Goal: Task Accomplishment & Management: Complete application form

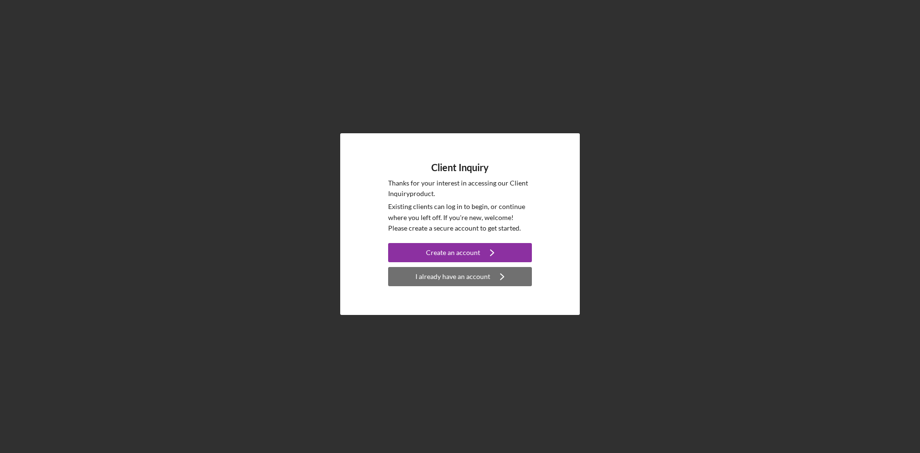
click at [465, 279] on div "I already have an account" at bounding box center [452, 276] width 75 height 19
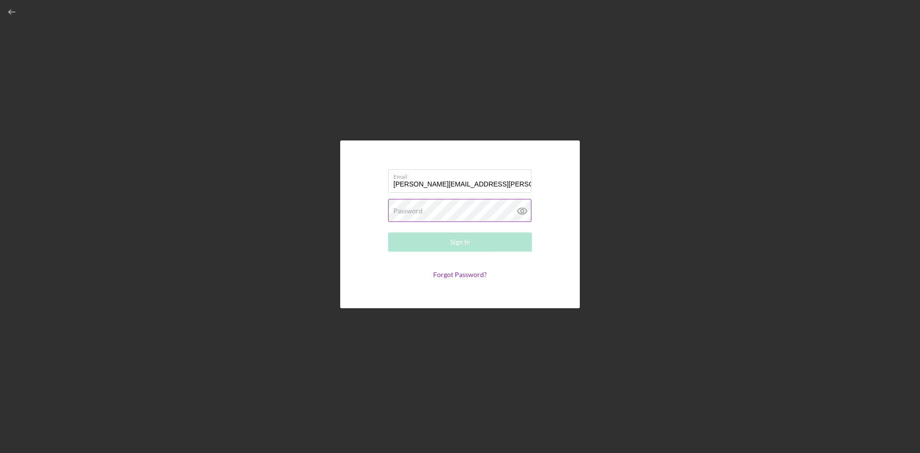
type input "[PERSON_NAME][EMAIL_ADDRESS][PERSON_NAME][DOMAIN_NAME]"
click at [454, 206] on div "Password Required" at bounding box center [460, 211] width 144 height 24
click at [388, 232] on button "Sign In" at bounding box center [460, 241] width 144 height 19
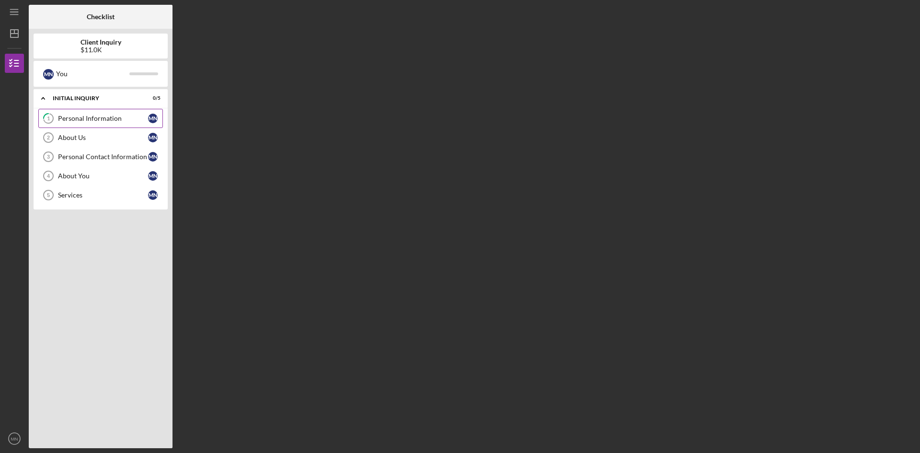
click at [77, 114] on link "1 Personal Information M N" at bounding box center [100, 118] width 125 height 19
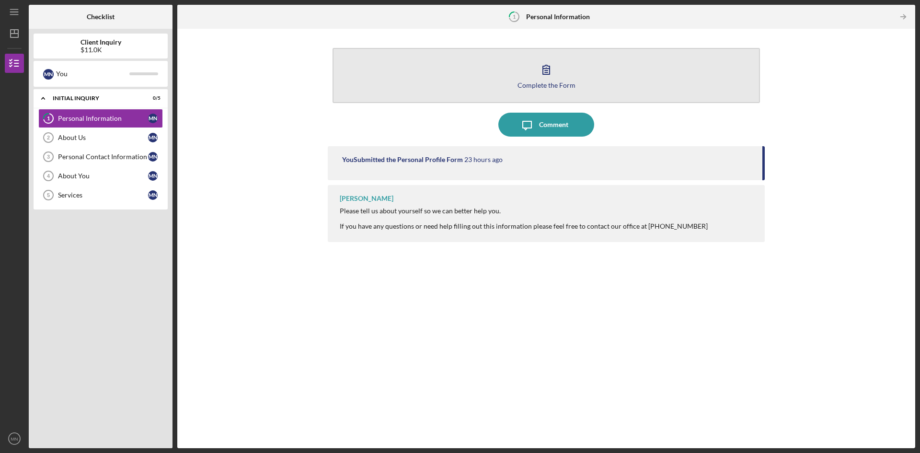
click at [637, 61] on button "Complete the Form Form" at bounding box center [545, 75] width 427 height 55
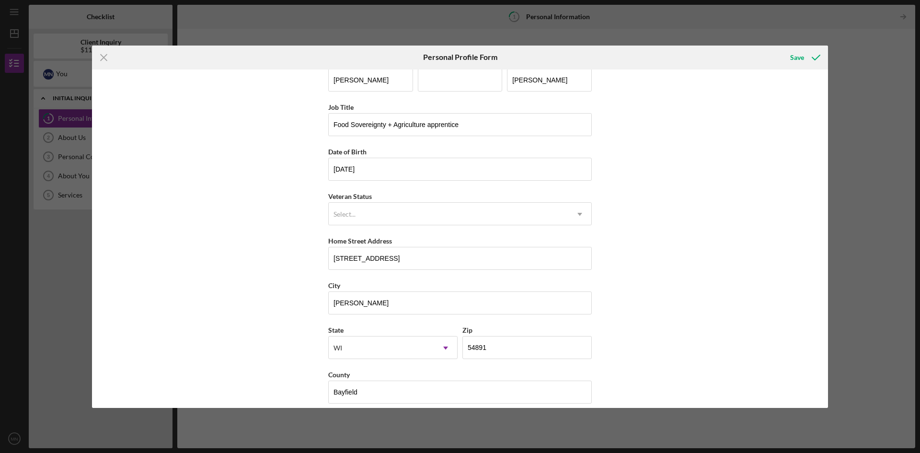
scroll to position [28, 0]
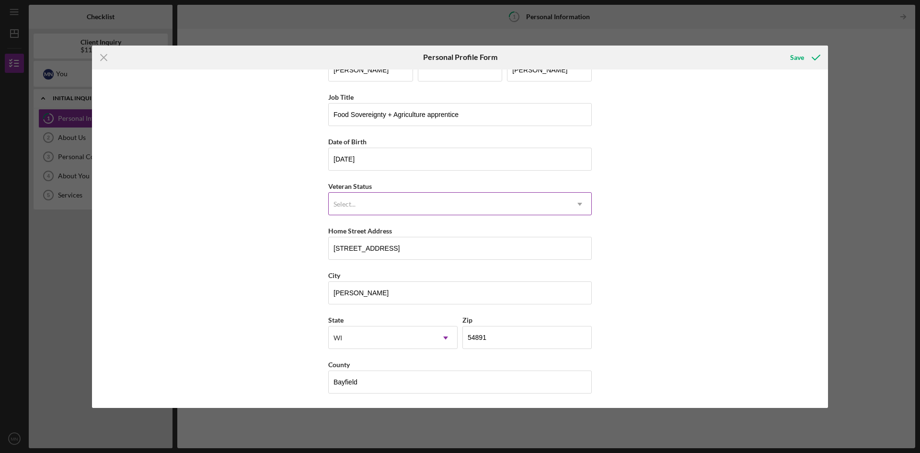
click at [400, 199] on div "Select..." at bounding box center [449, 204] width 240 height 22
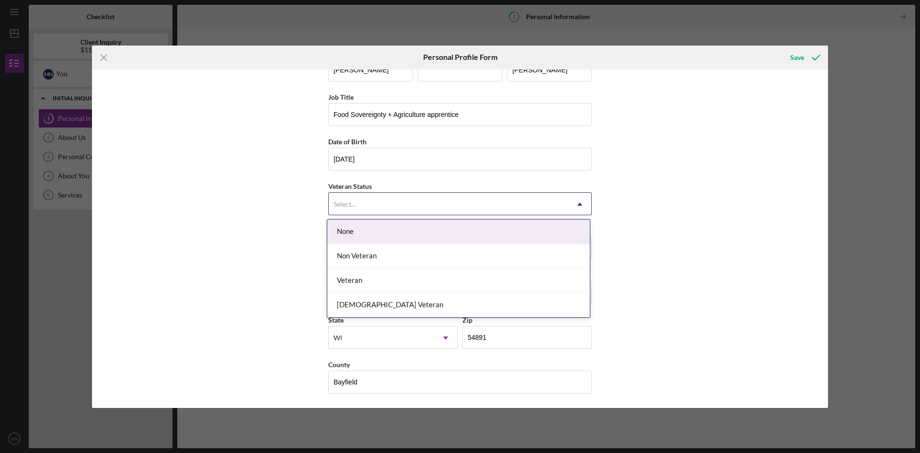
click at [388, 225] on div "None" at bounding box center [458, 231] width 263 height 24
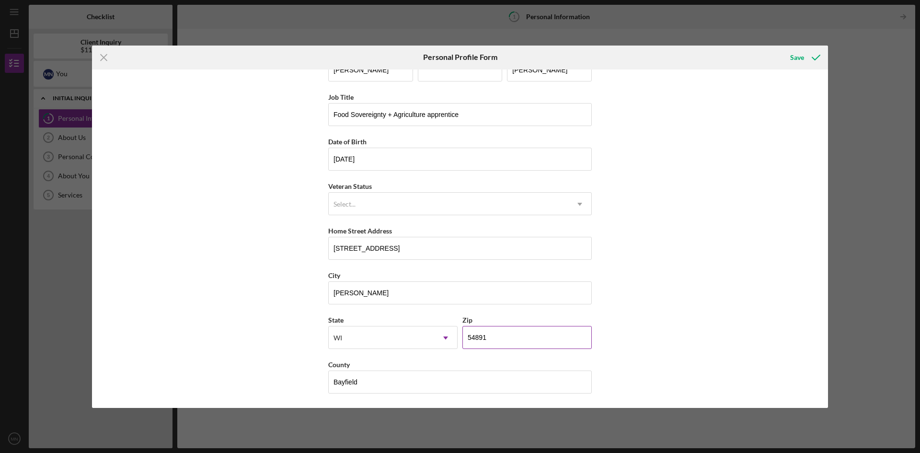
scroll to position [0, 0]
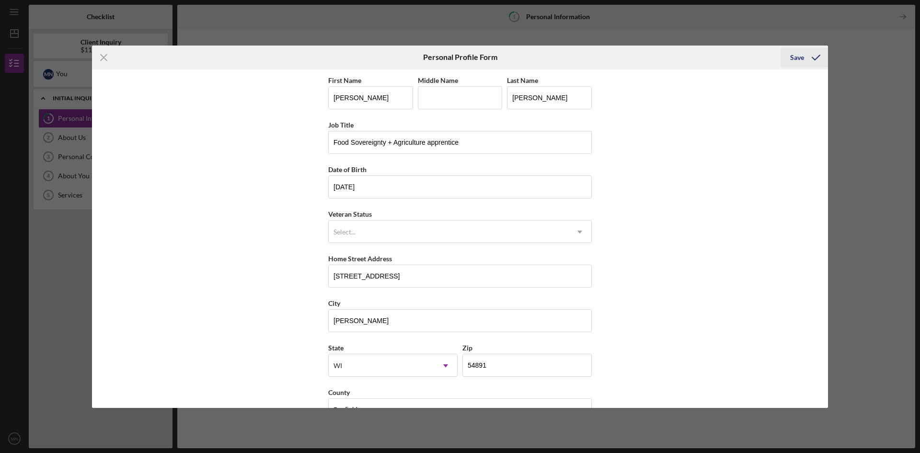
click at [808, 62] on icon "submit" at bounding box center [816, 58] width 24 height 24
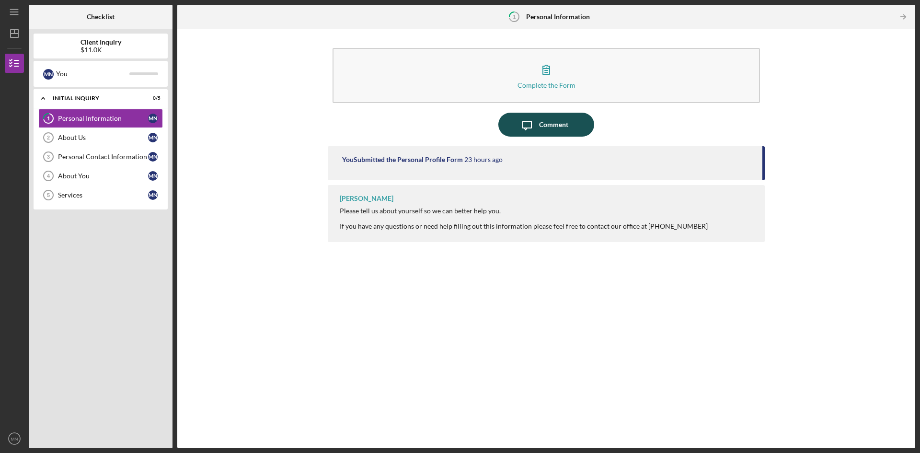
click at [527, 134] on icon "Icon/Message" at bounding box center [527, 125] width 24 height 24
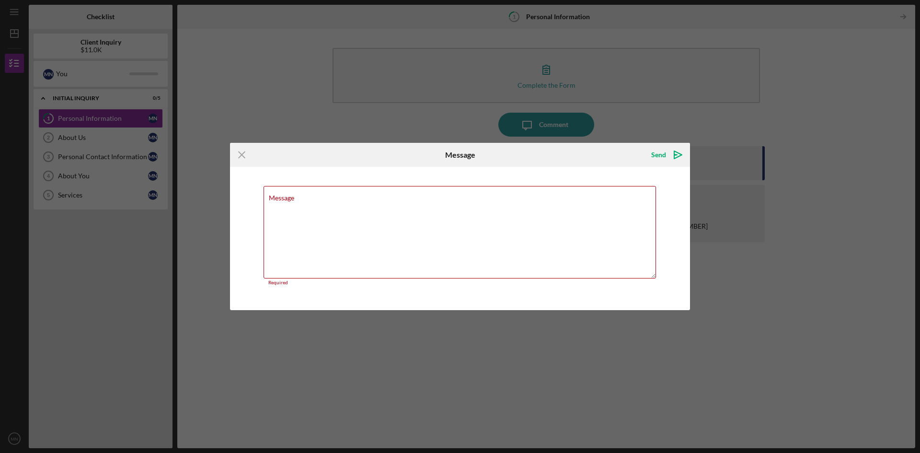
click at [240, 156] on icon "Icon/Menu Close" at bounding box center [242, 155] width 24 height 24
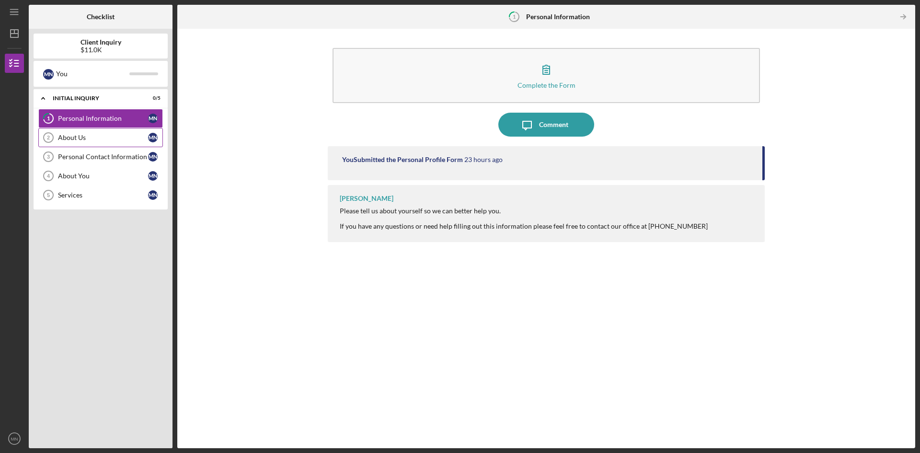
click at [99, 135] on div "About Us" at bounding box center [103, 138] width 90 height 8
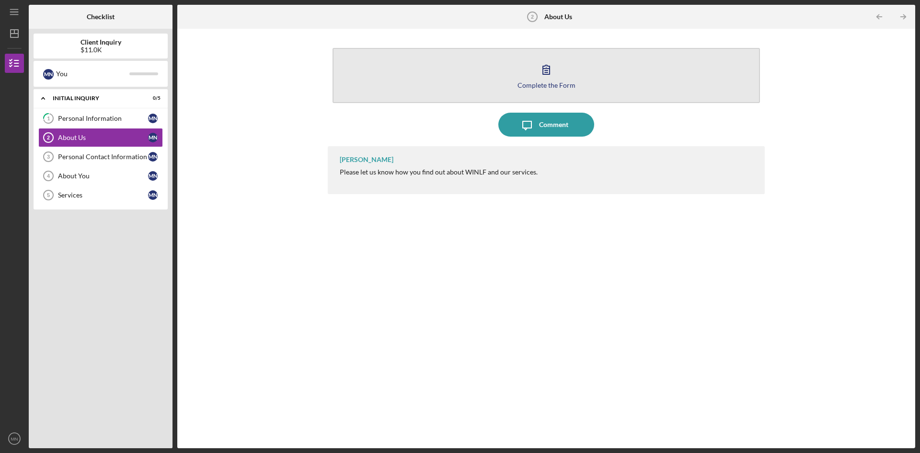
click at [553, 91] on button "Complete the Form Form" at bounding box center [545, 75] width 427 height 55
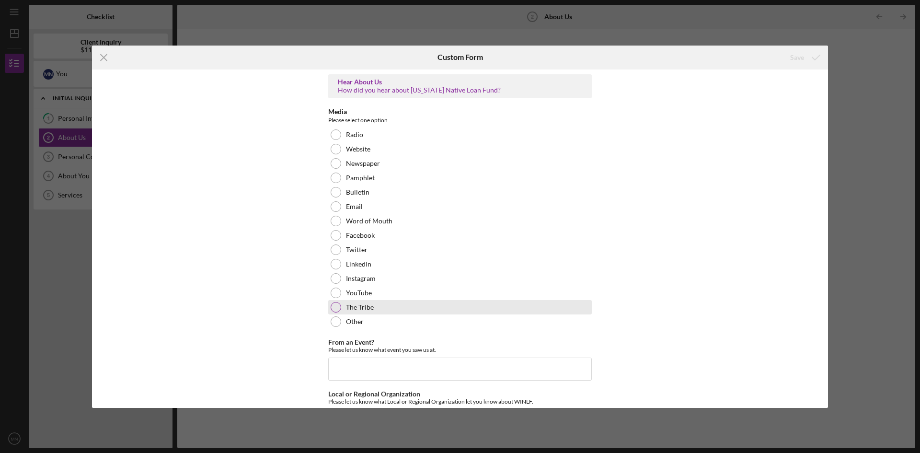
click at [382, 306] on div "The Tribe" at bounding box center [459, 307] width 263 height 14
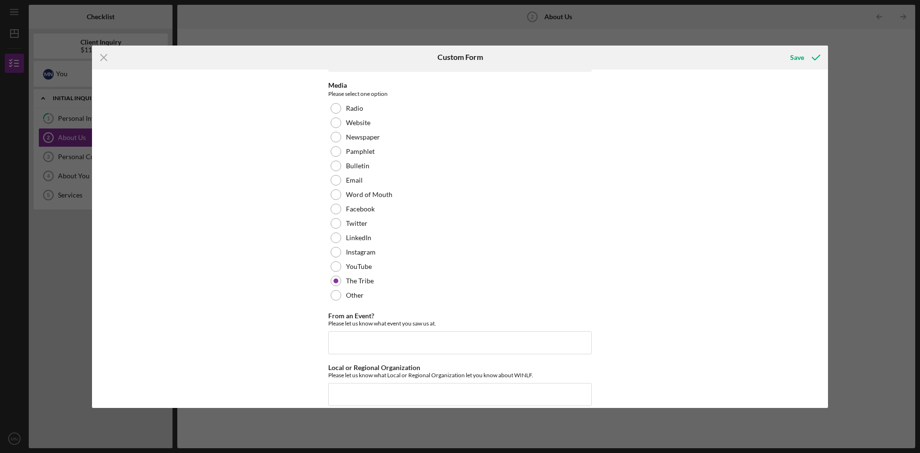
scroll to position [39, 0]
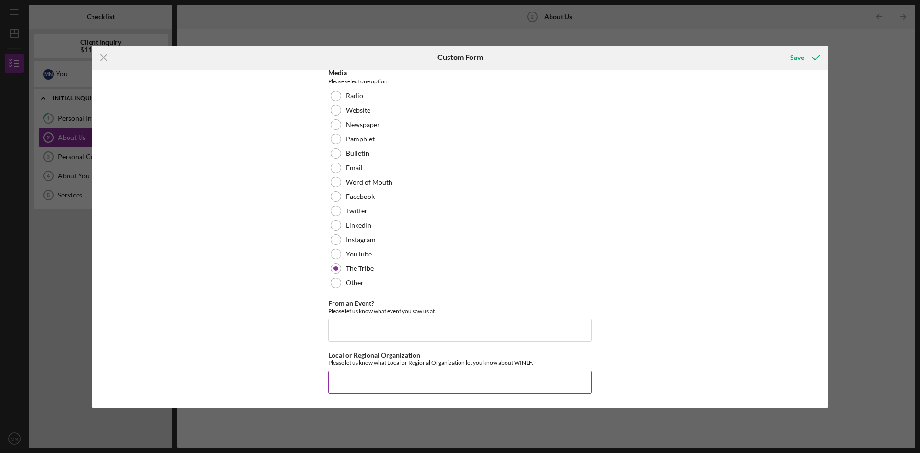
click at [379, 374] on input "Local or Regional Organization" at bounding box center [459, 381] width 263 height 23
type input "I learned of this fund from Red Cliff Tribe weekly newsletter"
click at [809, 58] on icon "submit" at bounding box center [816, 58] width 24 height 24
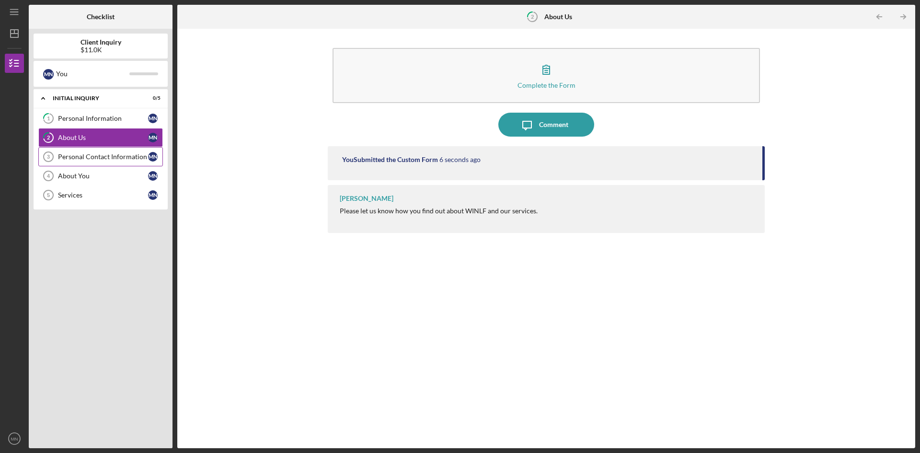
click at [94, 147] on link "Personal Contact Information 3 Personal Contact Information M N" at bounding box center [100, 156] width 125 height 19
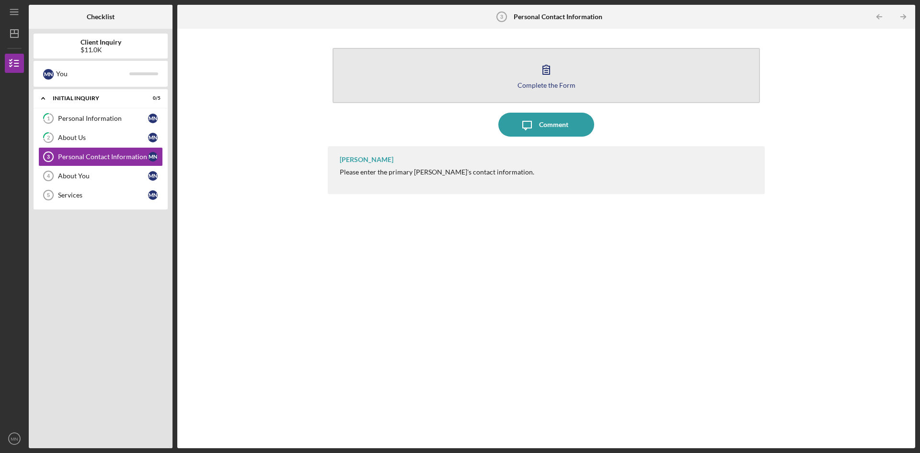
click at [467, 73] on button "Complete the Form Form" at bounding box center [545, 75] width 427 height 55
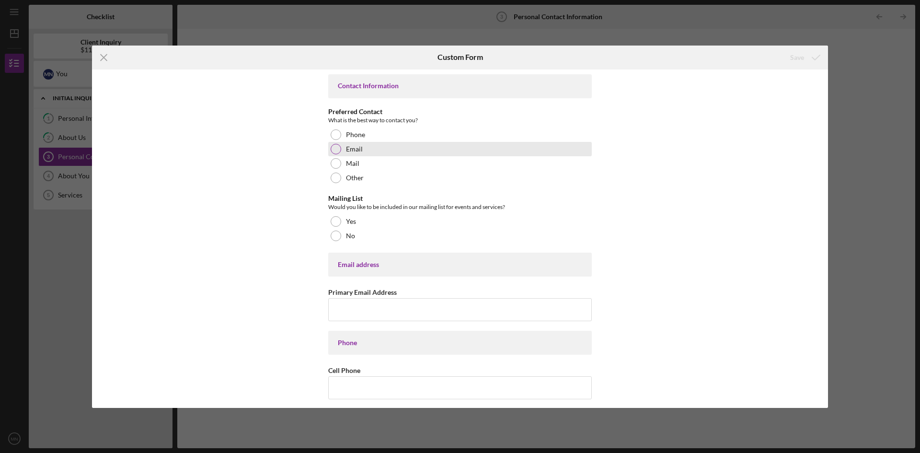
click at [368, 144] on div "Email" at bounding box center [459, 149] width 263 height 14
click at [349, 238] on label "No" at bounding box center [350, 236] width 9 height 8
drag, startPoint x: 375, startPoint y: 308, endPoint x: 380, endPoint y: 307, distance: 4.9
click at [377, 307] on input "Primary Email Address" at bounding box center [459, 309] width 263 height 23
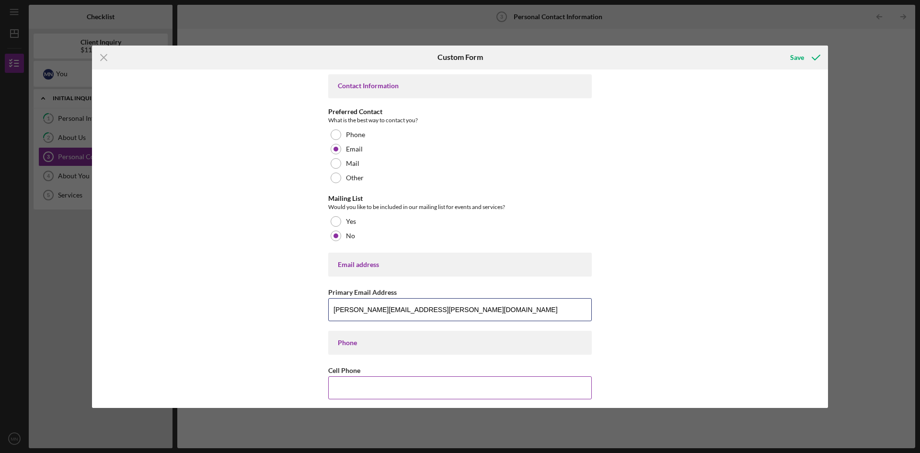
type input "[PERSON_NAME][EMAIL_ADDRESS][PERSON_NAME][DOMAIN_NAME]"
click at [382, 375] on div "Cell Phone" at bounding box center [459, 370] width 263 height 12
click at [382, 385] on input "Cell Phone" at bounding box center [459, 387] width 263 height 23
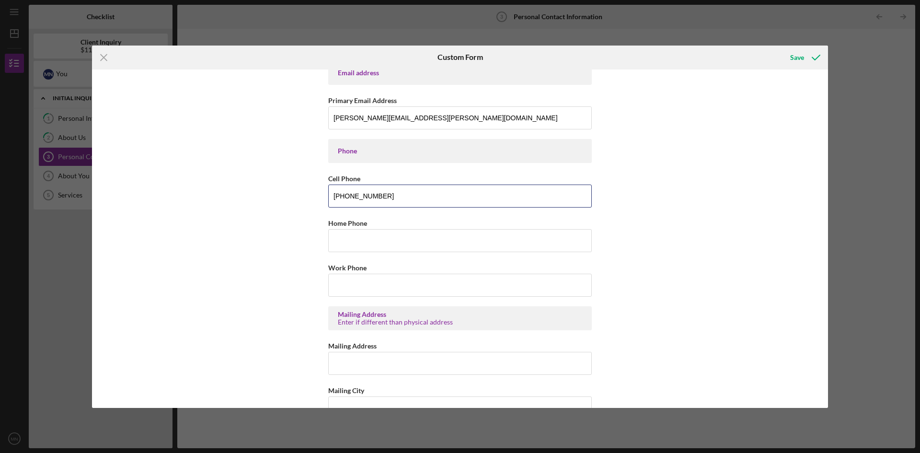
scroll to position [240, 0]
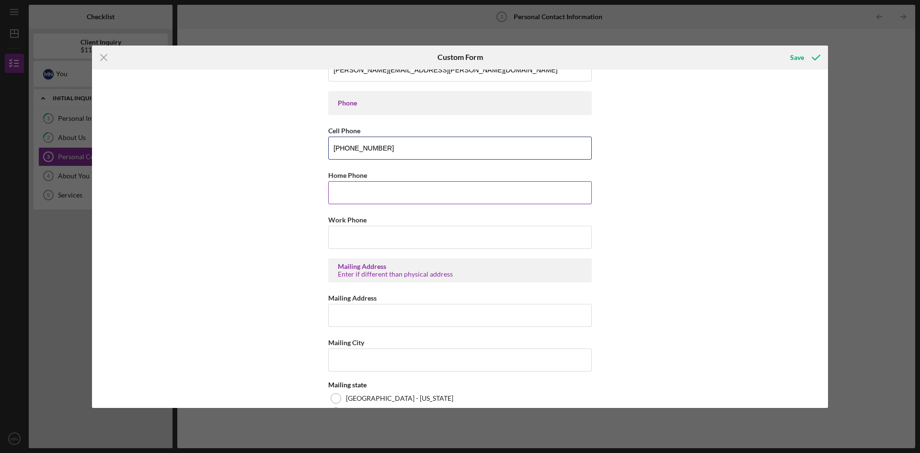
type input "[PHONE_NUMBER]"
click at [412, 186] on input "Home Phone" at bounding box center [459, 192] width 263 height 23
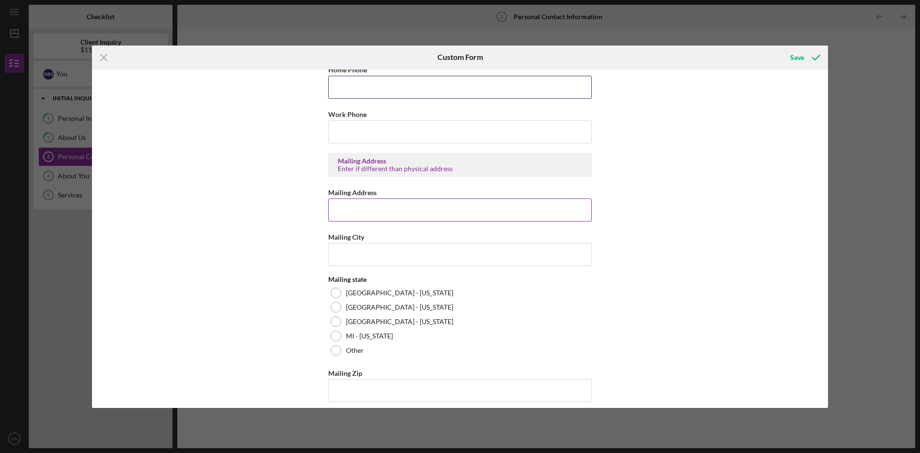
scroll to position [354, 0]
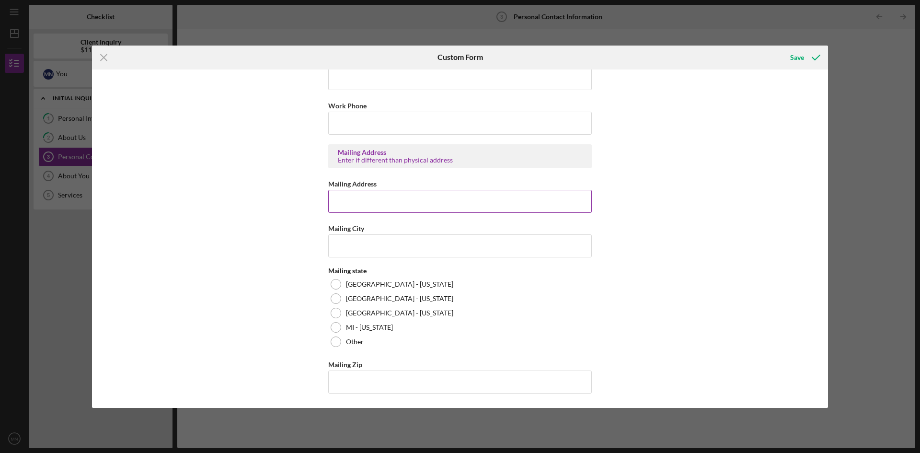
click at [397, 199] on input "Mailing Address" at bounding box center [459, 201] width 263 height 23
type input "P.O. box 343"
drag, startPoint x: 381, startPoint y: 244, endPoint x: 379, endPoint y: 259, distance: 14.4
click at [381, 248] on input "Mailing City" at bounding box center [459, 245] width 263 height 23
drag, startPoint x: 333, startPoint y: 266, endPoint x: 330, endPoint y: 279, distance: 13.2
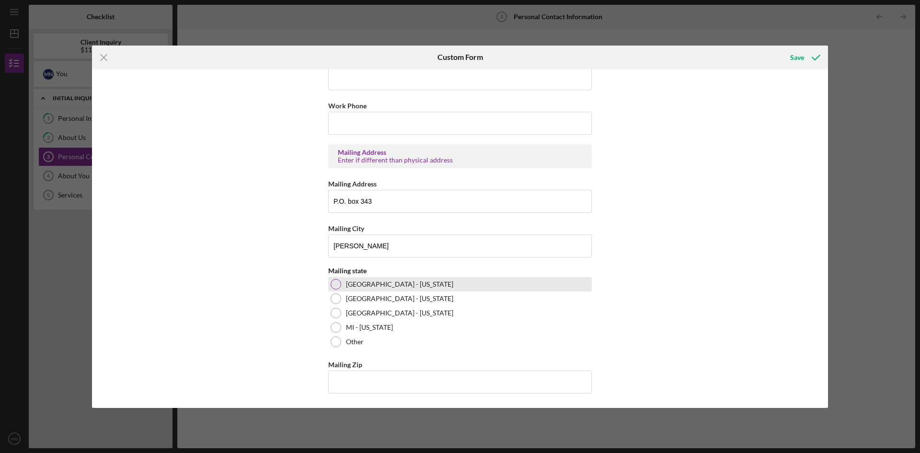
click at [333, 269] on div "Contact Information Preferred Contact What is the best way to contact you? Phon…" at bounding box center [459, 62] width 263 height 683
click at [330, 279] on div "[GEOGRAPHIC_DATA] - [US_STATE]" at bounding box center [459, 284] width 263 height 14
click at [334, 248] on input "[PERSON_NAME]" at bounding box center [459, 245] width 263 height 23
click at [335, 248] on input "[PERSON_NAME]" at bounding box center [459, 245] width 263 height 23
type input "[PERSON_NAME]"
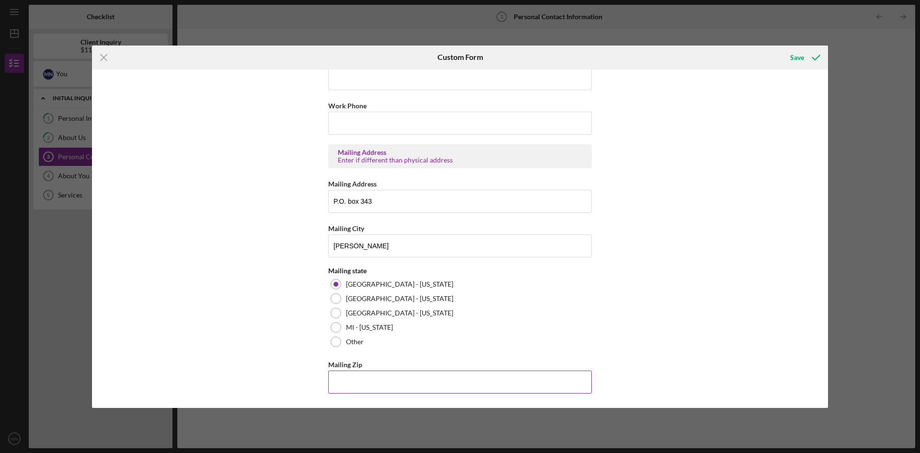
click at [360, 389] on input "Mailing Zip" at bounding box center [459, 381] width 263 height 23
type input "5"
type input "54,891"
click at [820, 54] on icon "submit" at bounding box center [816, 58] width 24 height 24
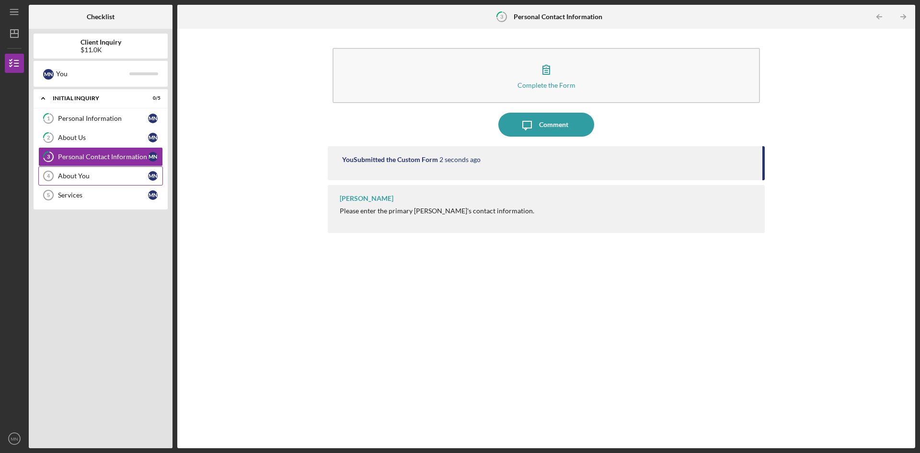
click at [102, 175] on div "About You" at bounding box center [103, 176] width 90 height 8
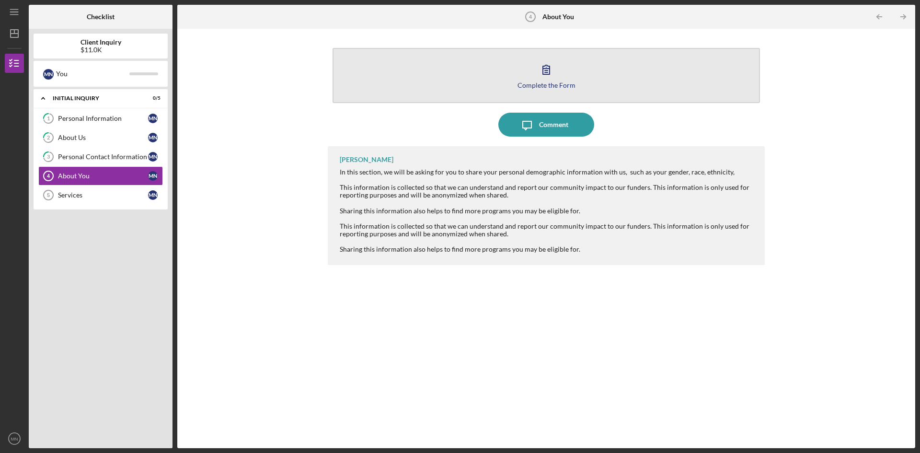
click at [418, 89] on button "Complete the Form Form" at bounding box center [545, 75] width 427 height 55
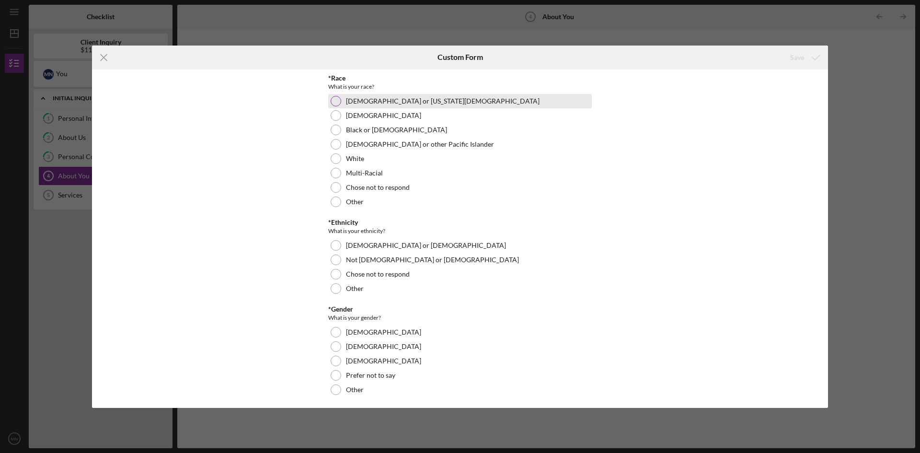
click at [378, 101] on label "[DEMOGRAPHIC_DATA] or [US_STATE][DEMOGRAPHIC_DATA]" at bounding box center [443, 101] width 194 height 8
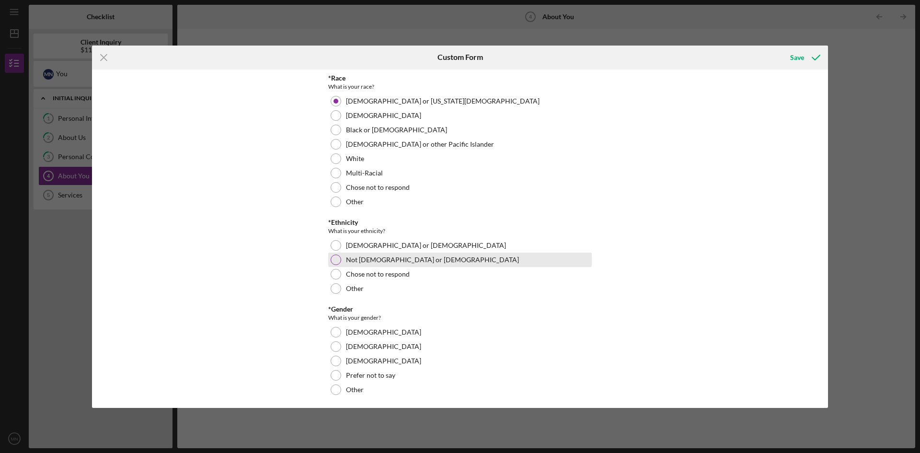
click at [413, 263] on div "Not [DEMOGRAPHIC_DATA] or [DEMOGRAPHIC_DATA]" at bounding box center [459, 259] width 263 height 14
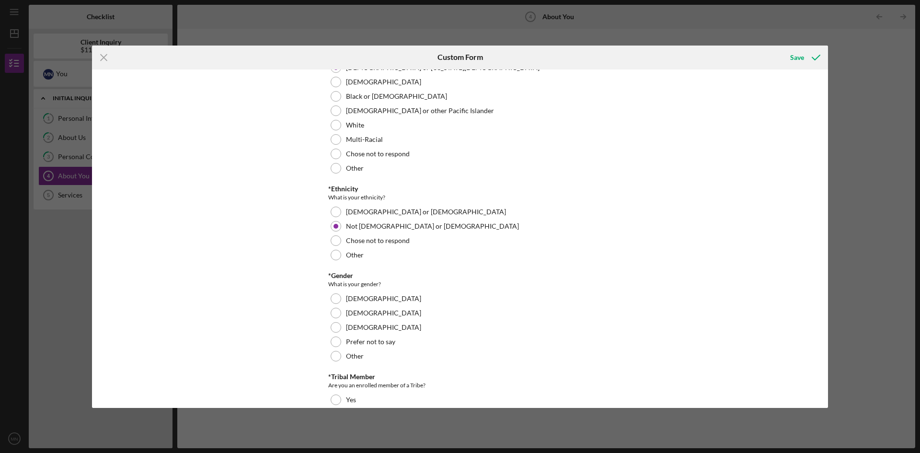
scroll to position [96, 0]
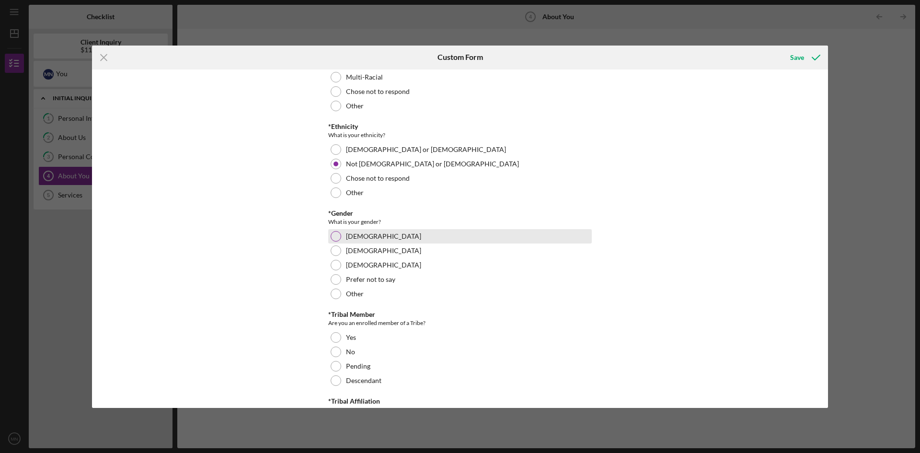
click at [410, 236] on div "[DEMOGRAPHIC_DATA]" at bounding box center [459, 236] width 263 height 14
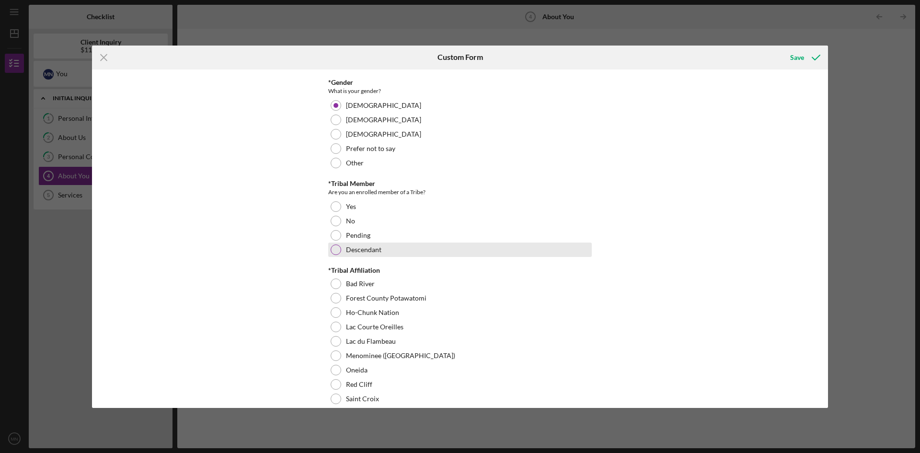
scroll to position [240, 0]
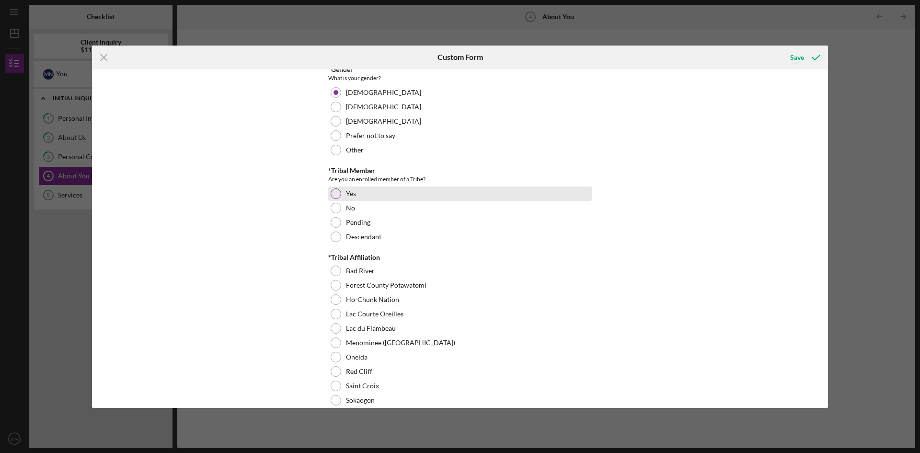
click at [408, 198] on div "Yes" at bounding box center [459, 193] width 263 height 14
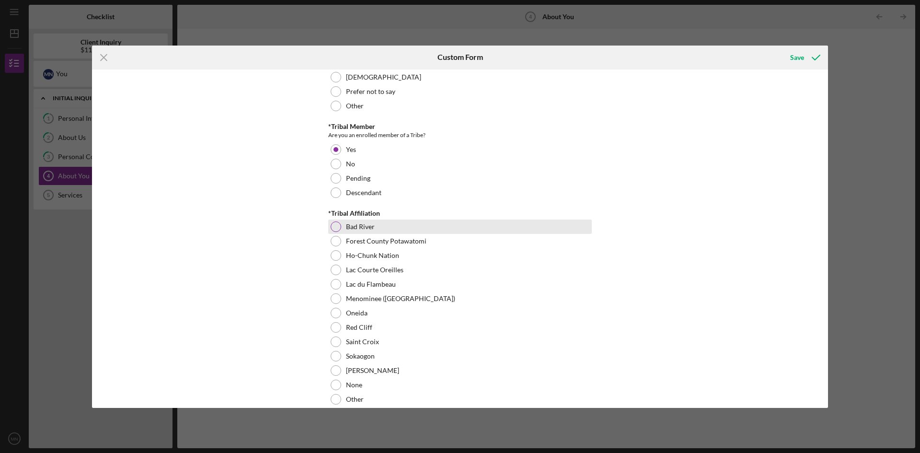
scroll to position [335, 0]
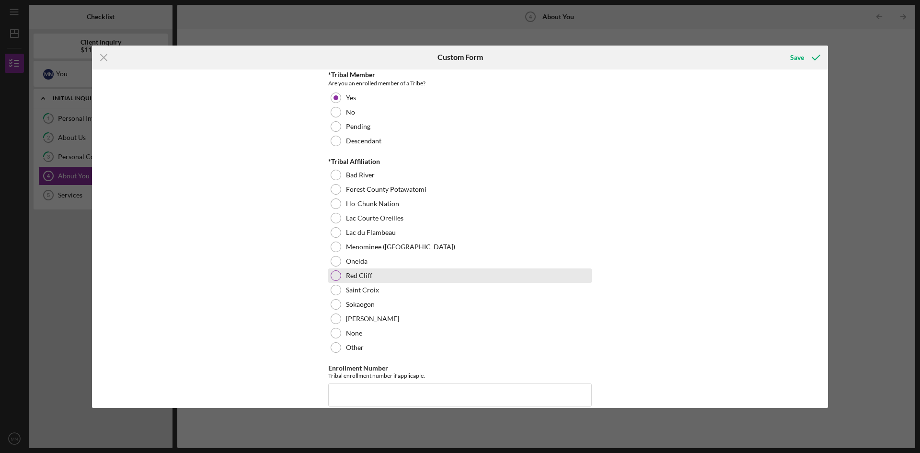
click at [400, 278] on div "Red Cliff" at bounding box center [459, 275] width 263 height 14
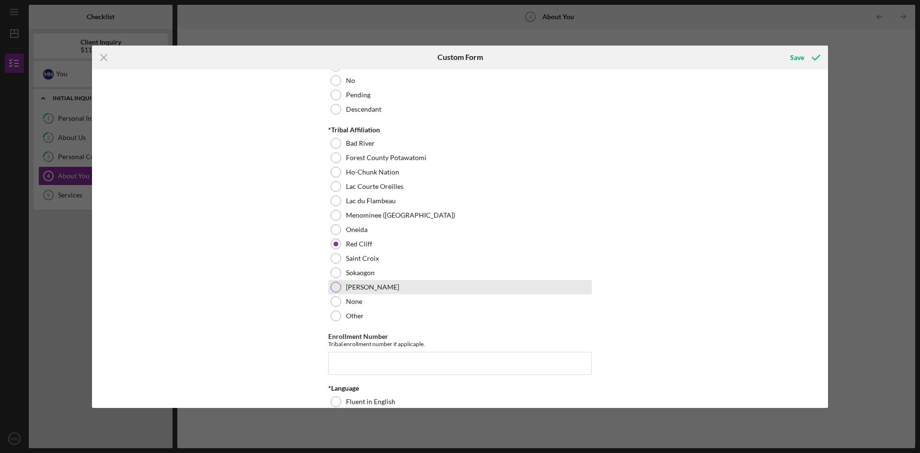
scroll to position [479, 0]
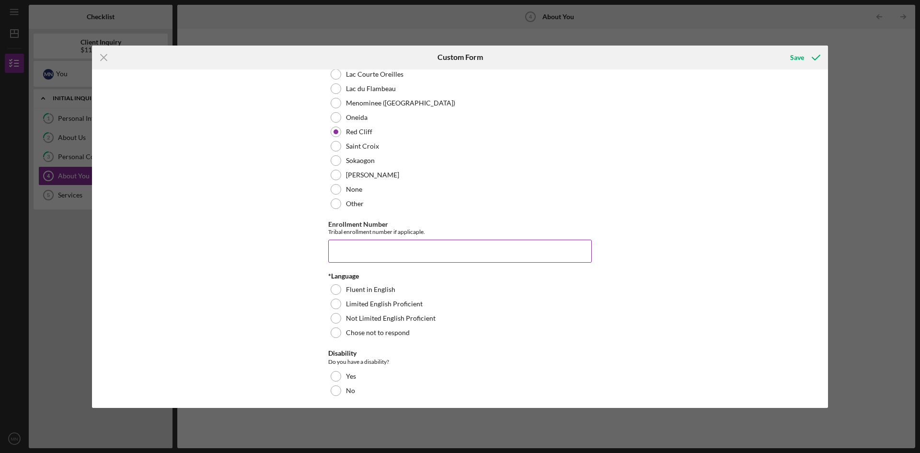
click at [418, 253] on input "Enrollment Number" at bounding box center [459, 251] width 263 height 23
type input "435A004285"
click at [392, 283] on div "Fluent in English" at bounding box center [459, 289] width 263 height 14
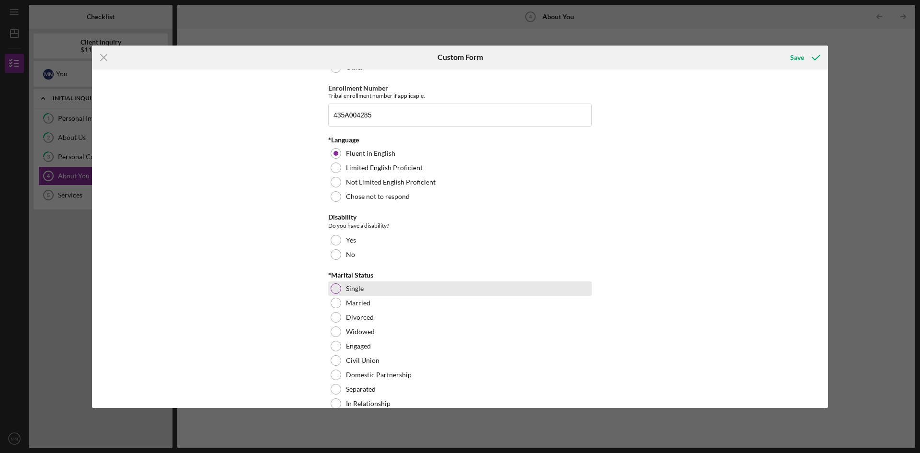
scroll to position [623, 0]
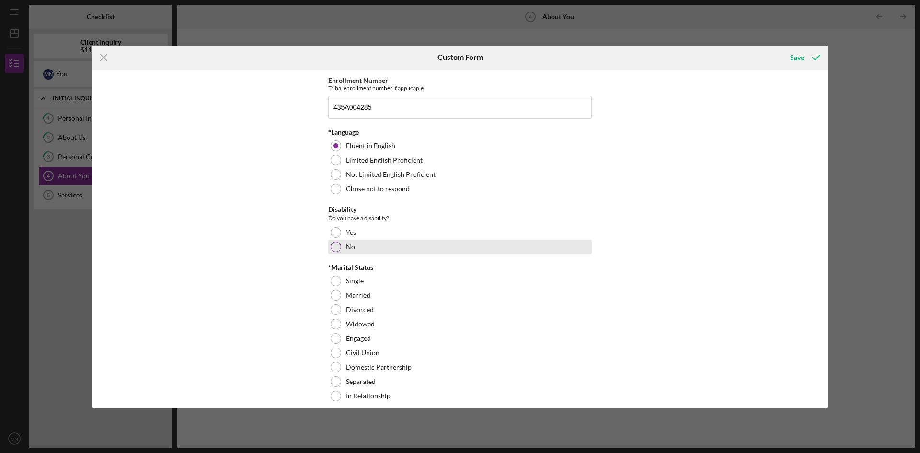
click at [386, 240] on div "No" at bounding box center [459, 247] width 263 height 14
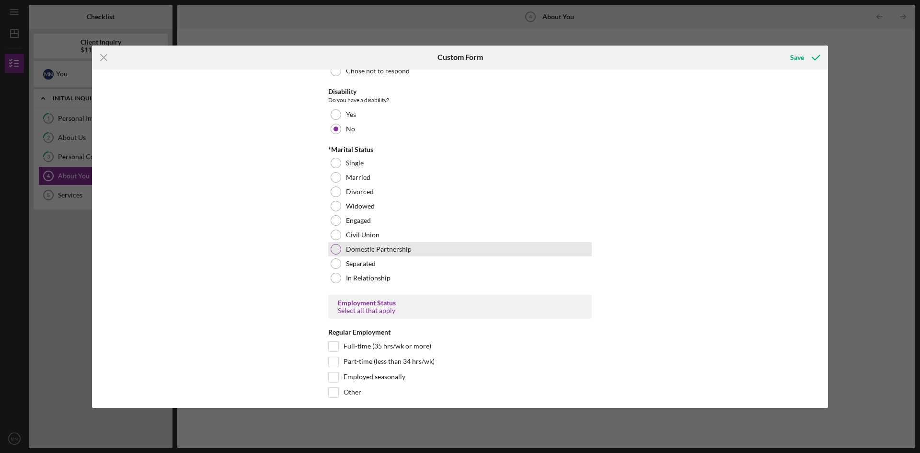
scroll to position [766, 0]
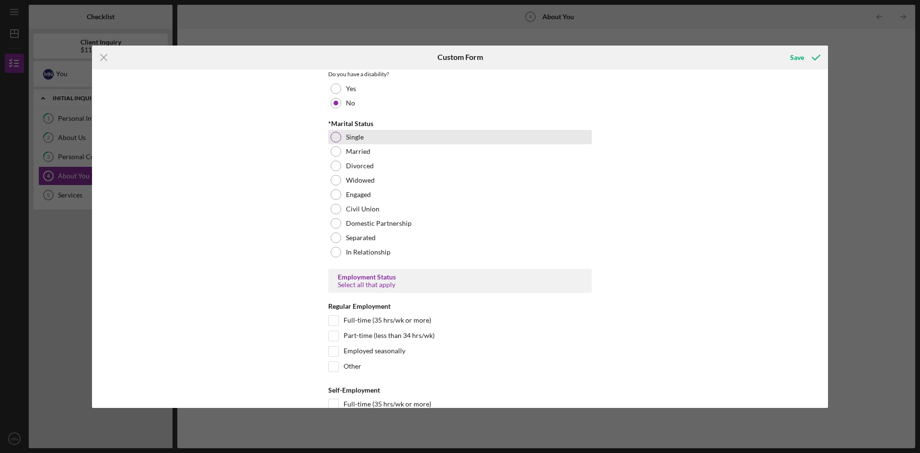
click at [360, 131] on div "Single" at bounding box center [459, 137] width 263 height 14
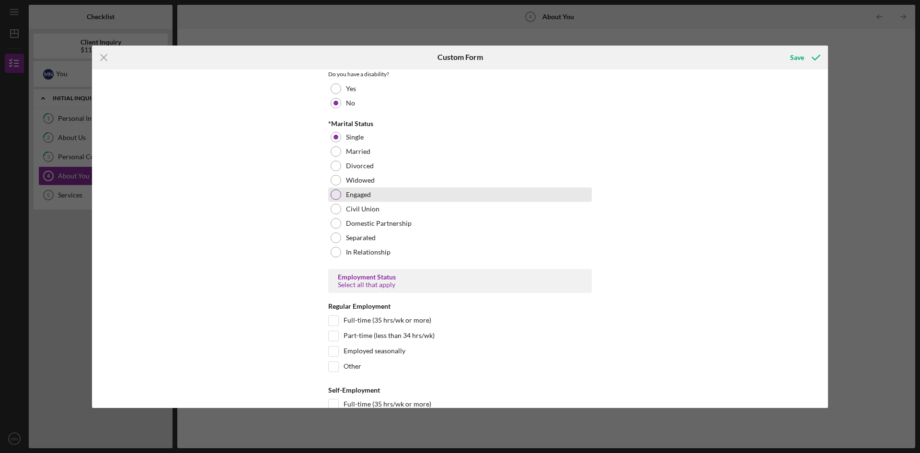
click at [377, 194] on div "Engaged" at bounding box center [459, 194] width 263 height 14
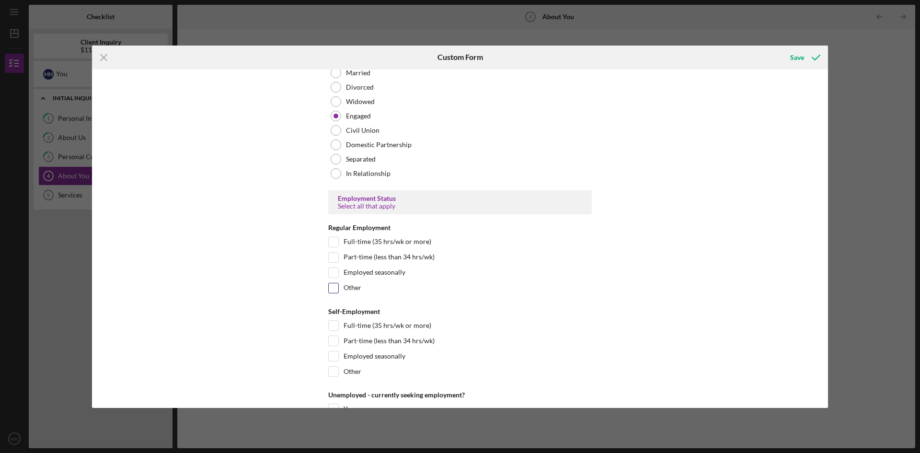
scroll to position [862, 0]
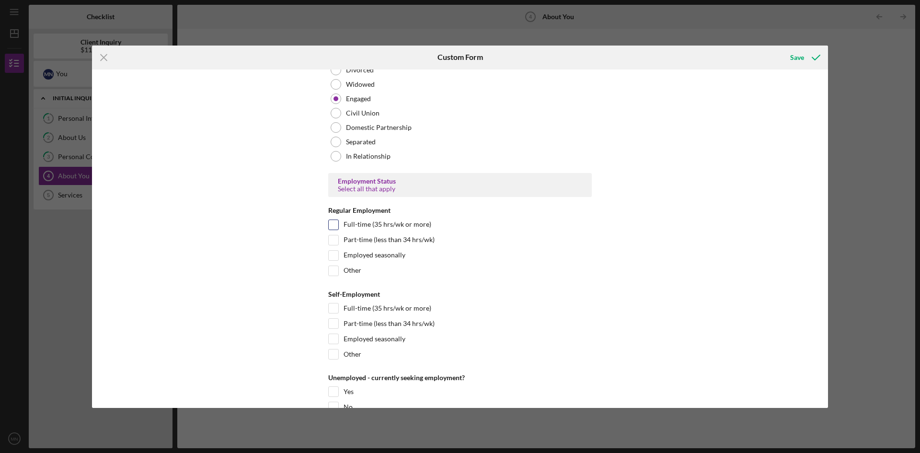
click at [447, 219] on div "Full-time (35 hrs/wk or more)" at bounding box center [459, 226] width 263 height 15
click at [443, 222] on div "Full-time (35 hrs/wk or more)" at bounding box center [459, 226] width 263 height 15
click at [376, 222] on label "Full-time (35 hrs/wk or more)" at bounding box center [387, 225] width 88 height 10
click at [338, 222] on input "Full-time (35 hrs/wk or more)" at bounding box center [334, 225] width 10 height 10
checkbox input "true"
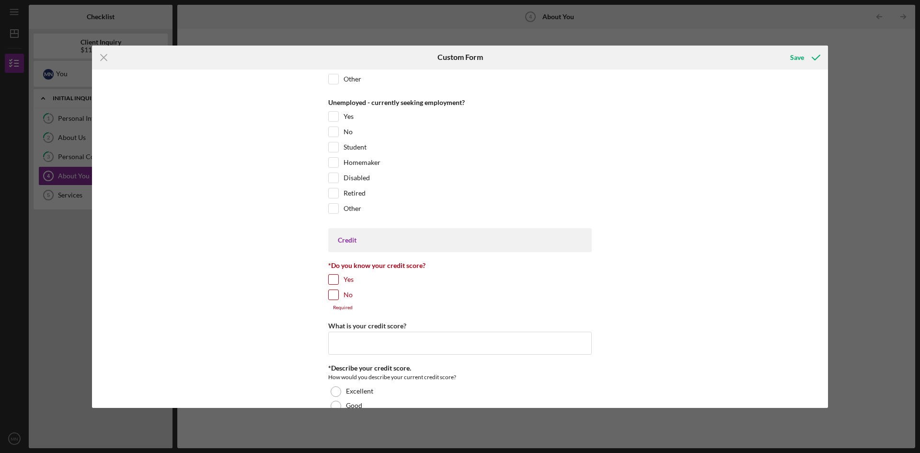
scroll to position [1198, 0]
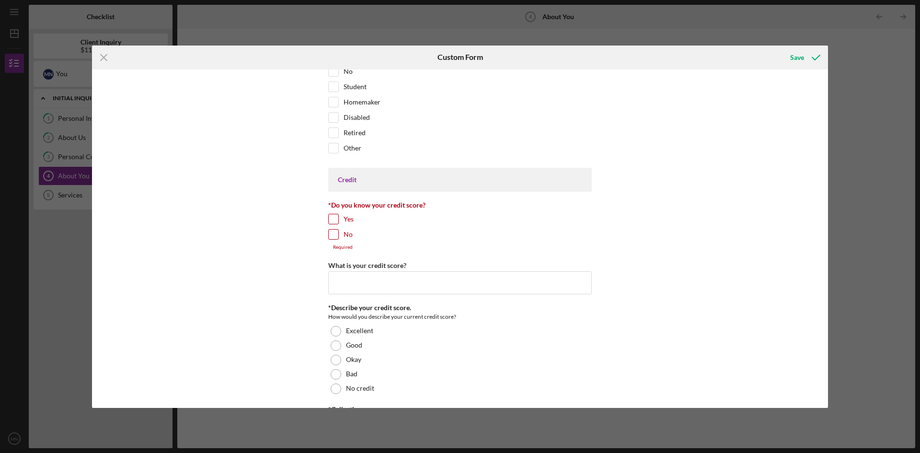
click at [334, 220] on input "Yes" at bounding box center [334, 219] width 10 height 10
checkbox input "true"
click at [362, 283] on input "What is your credit score?" at bounding box center [459, 277] width 263 height 23
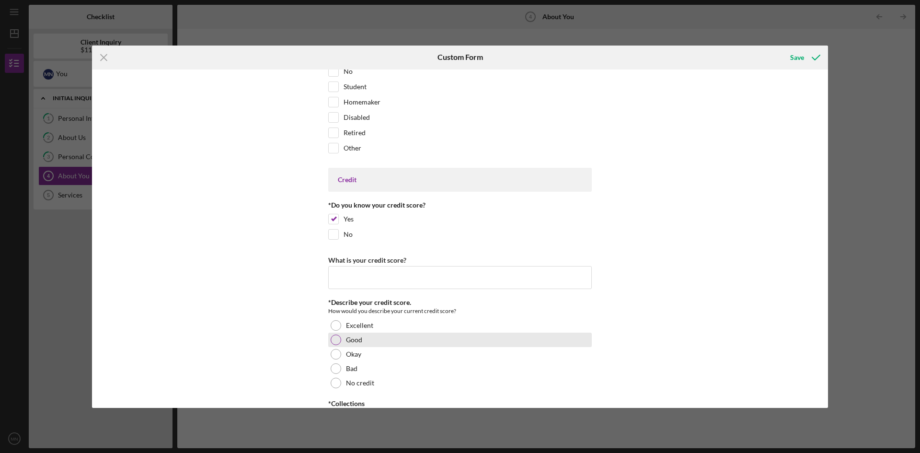
click at [332, 340] on div at bounding box center [336, 339] width 11 height 11
drag, startPoint x: 485, startPoint y: 285, endPoint x: 415, endPoint y: 275, distance: 70.5
click at [415, 275] on input "What is your credit score?" at bounding box center [459, 277] width 263 height 23
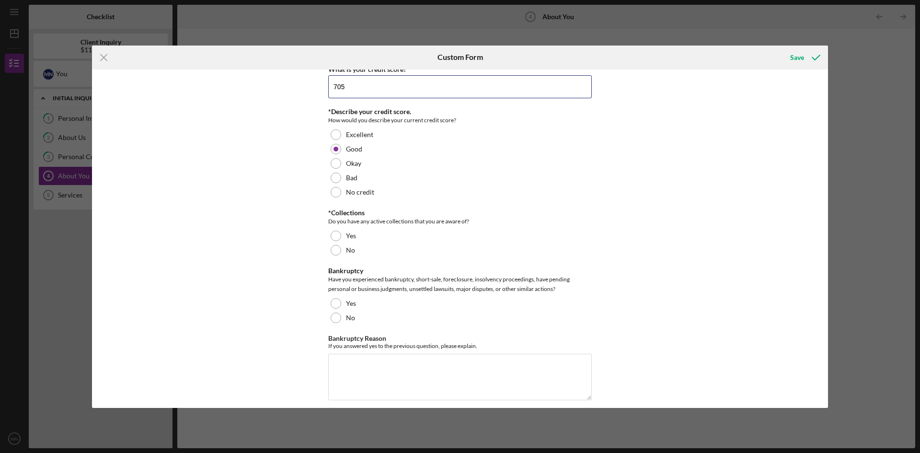
scroll to position [1389, 0]
type input "705"
click at [351, 245] on label "No" at bounding box center [350, 249] width 9 height 8
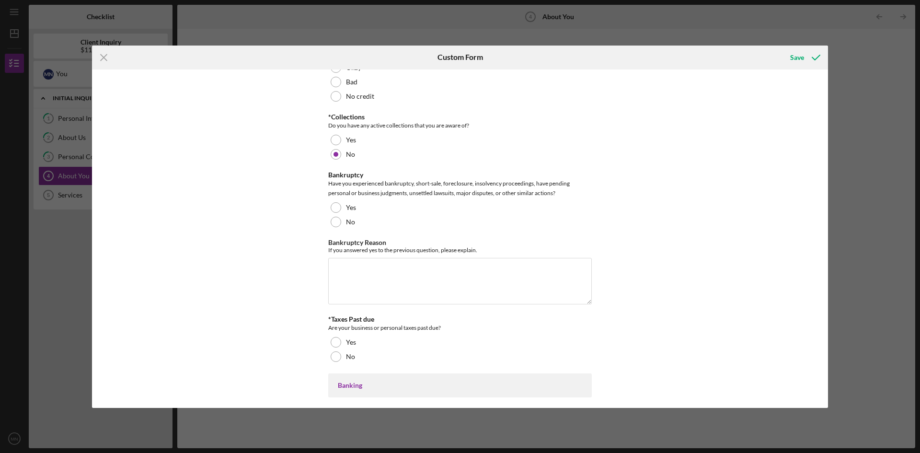
scroll to position [1485, 0]
click at [389, 217] on div "No" at bounding box center [459, 221] width 263 height 14
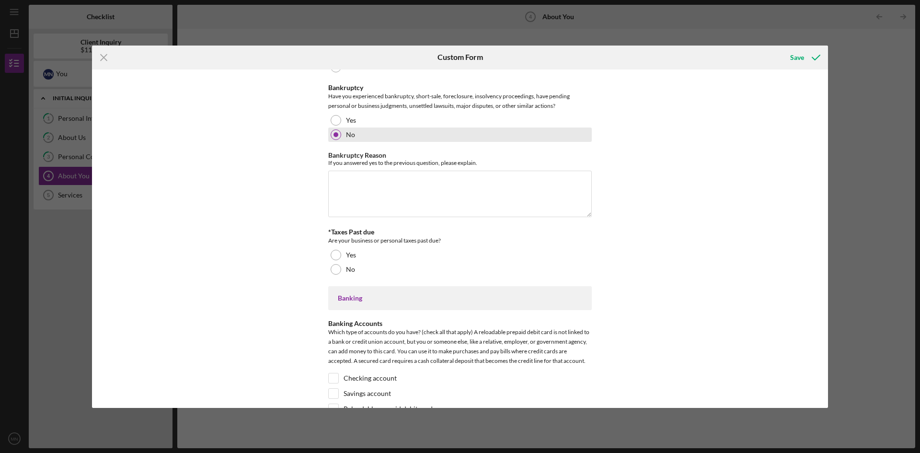
scroll to position [1629, 0]
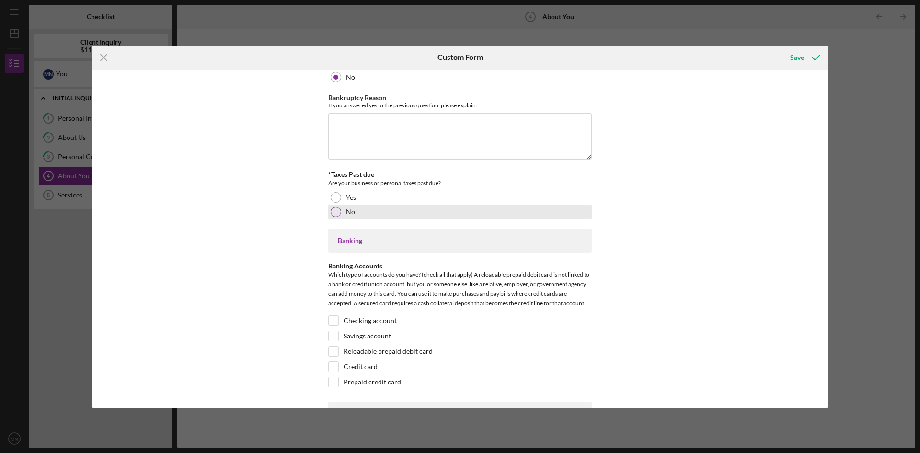
click at [388, 210] on div "No" at bounding box center [459, 212] width 263 height 14
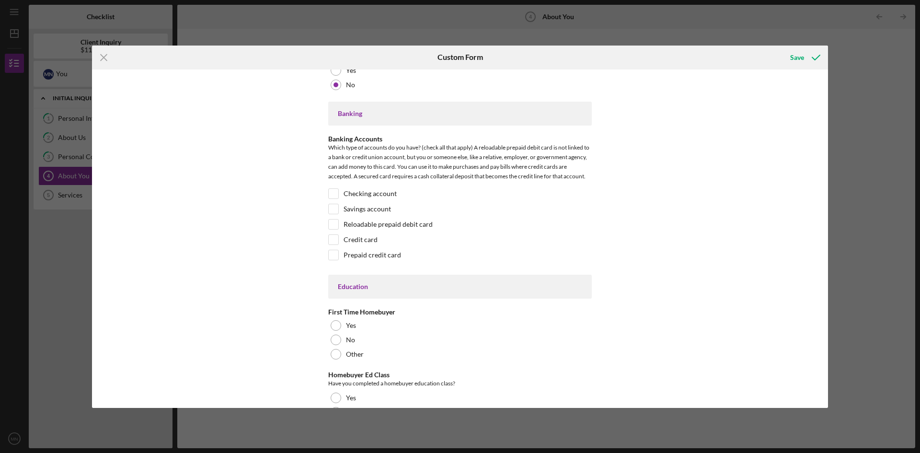
scroll to position [1772, 0]
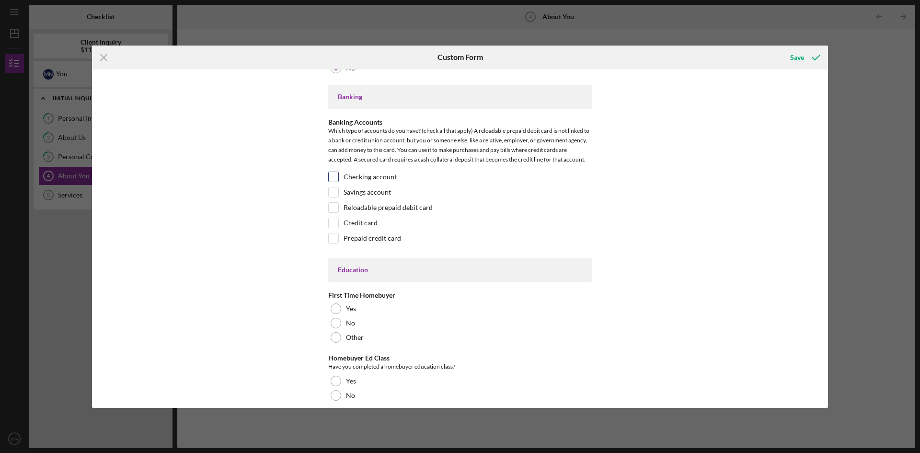
click at [384, 180] on label "Checking account" at bounding box center [369, 177] width 53 height 10
click at [338, 180] on input "Checking account" at bounding box center [334, 177] width 10 height 10
checkbox input "true"
click at [384, 189] on label "Savings account" at bounding box center [366, 192] width 47 height 10
click at [338, 189] on input "Savings account" at bounding box center [334, 192] width 10 height 10
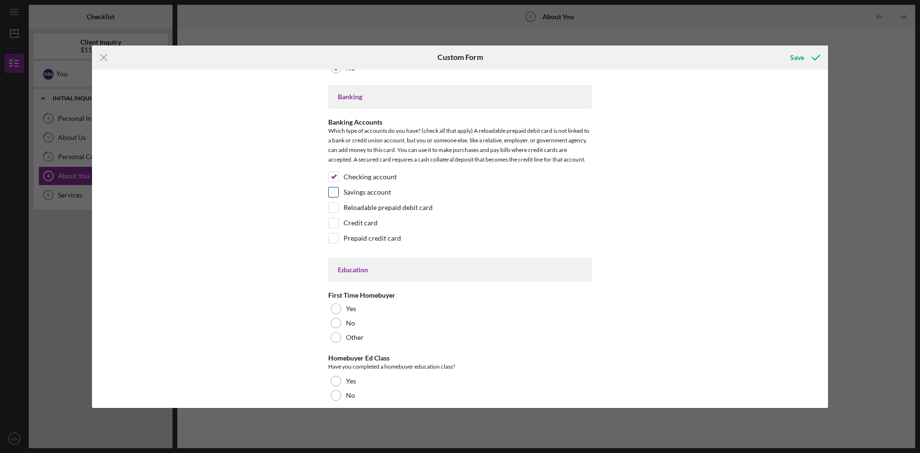
checkbox input "true"
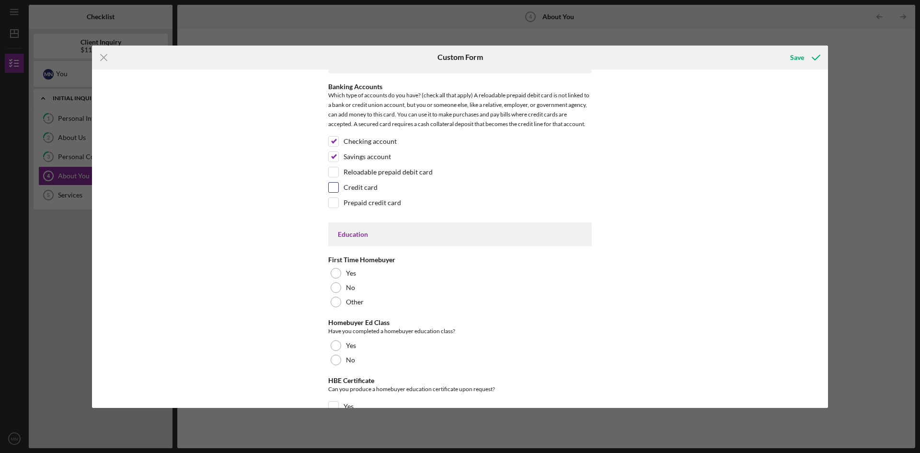
scroll to position [1916, 0]
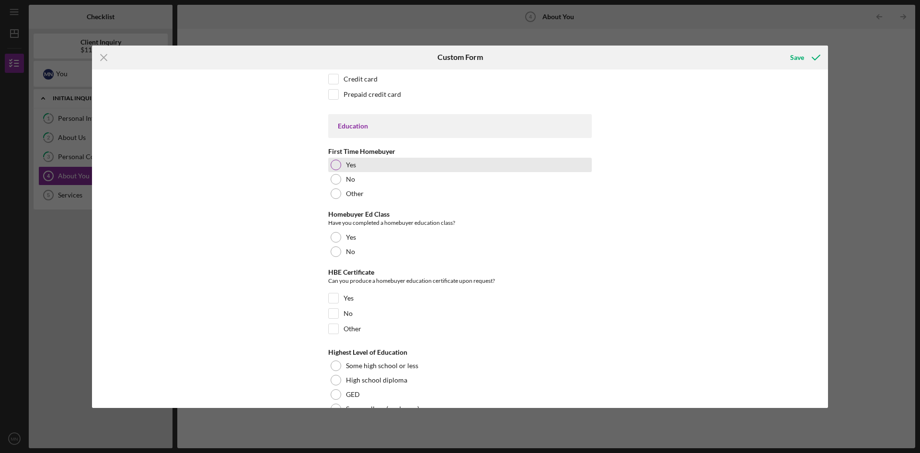
click at [393, 170] on div "Yes" at bounding box center [459, 165] width 263 height 14
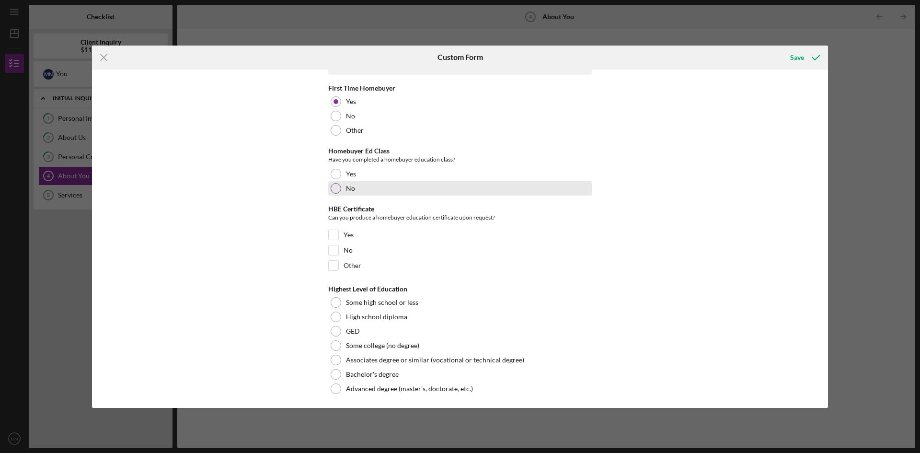
scroll to position [1982, 0]
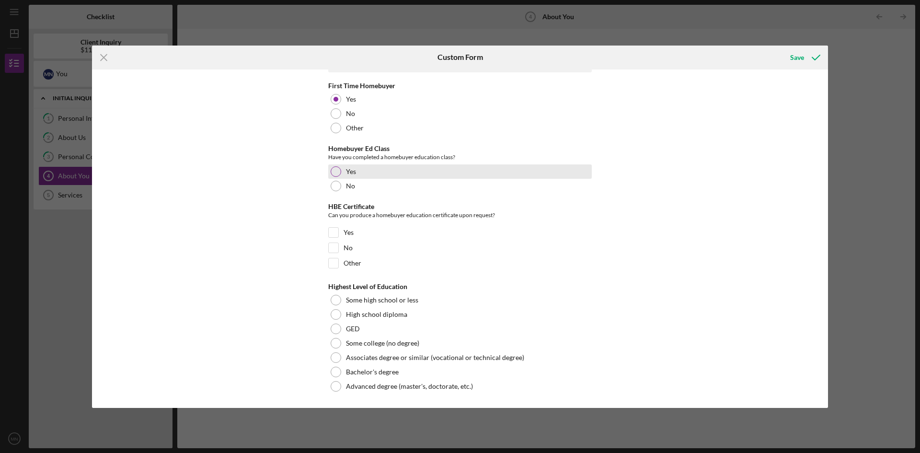
click at [391, 175] on div "Yes" at bounding box center [459, 171] width 263 height 14
click at [339, 231] on div "Yes" at bounding box center [459, 234] width 263 height 15
drag, startPoint x: 332, startPoint y: 229, endPoint x: 356, endPoint y: 240, distance: 26.0
click at [332, 230] on input "Yes" at bounding box center [334, 233] width 10 height 10
checkbox input "true"
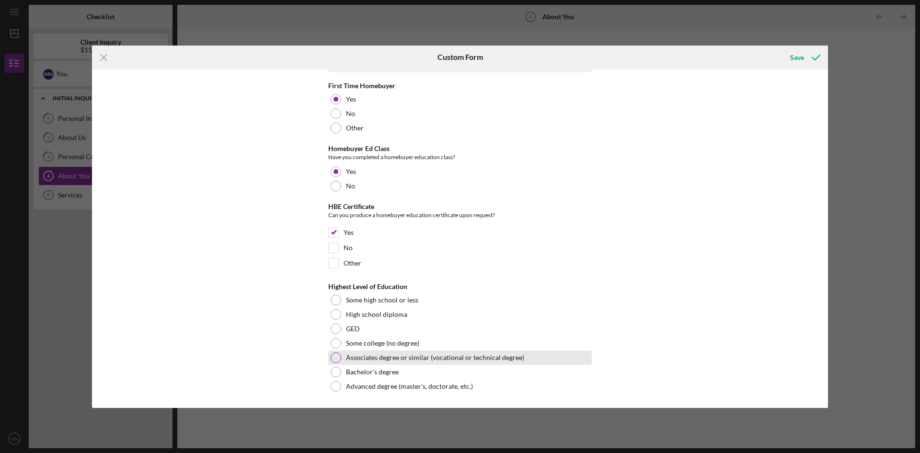
click at [372, 354] on label "Associates degree or similar (vocational or technical degree)" at bounding box center [435, 358] width 178 height 8
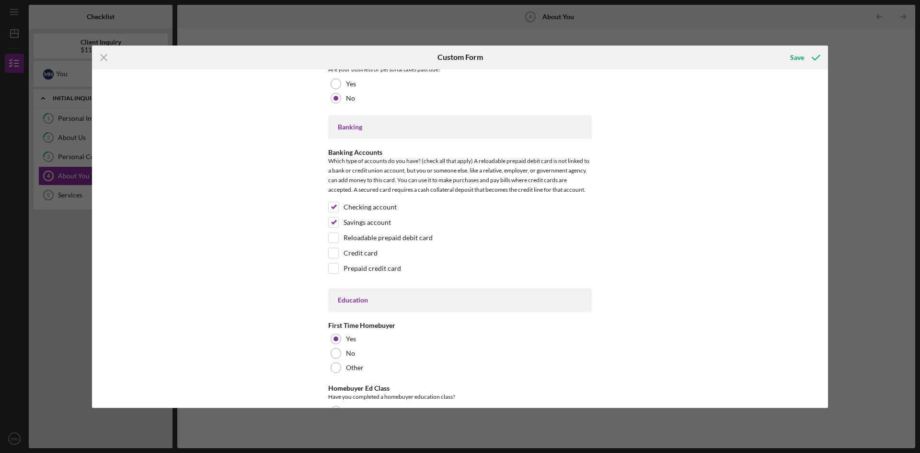
scroll to position [1455, 0]
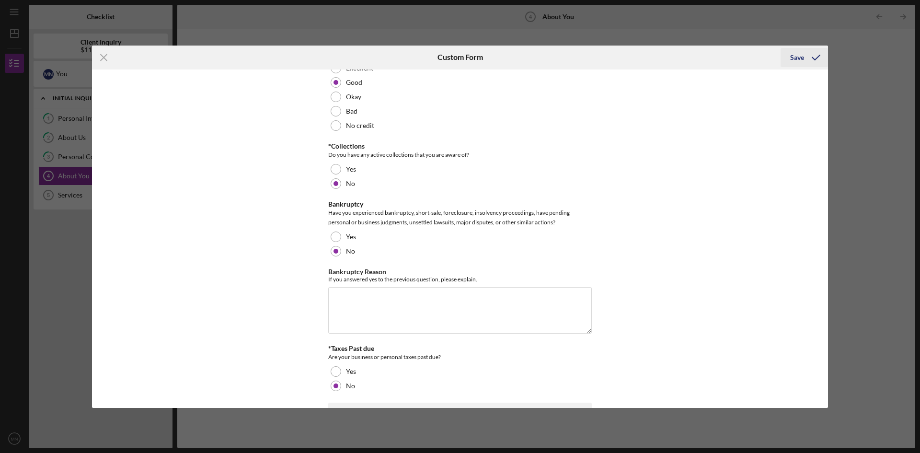
click at [806, 59] on icon "submit" at bounding box center [816, 58] width 24 height 24
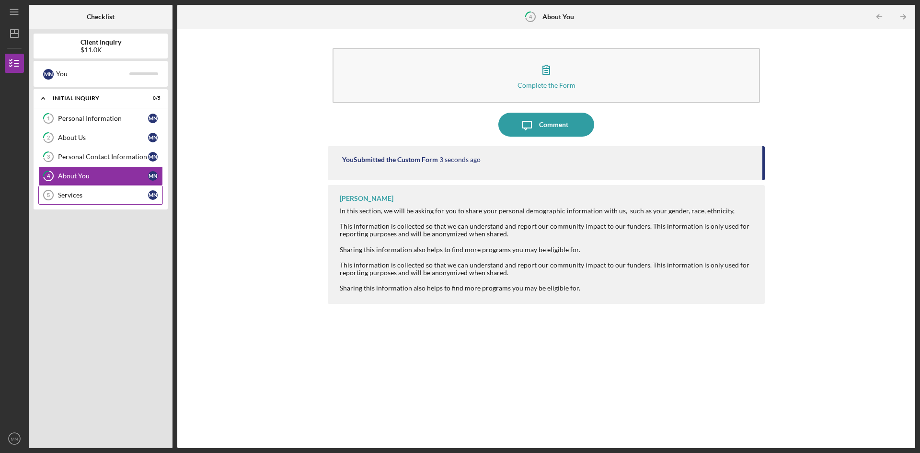
click at [78, 198] on div "Services" at bounding box center [103, 195] width 90 height 8
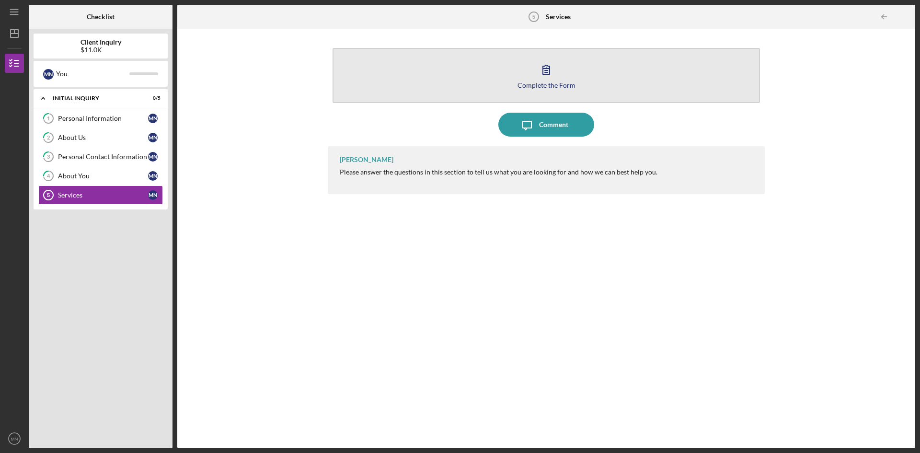
click at [589, 90] on button "Complete the Form Form" at bounding box center [545, 75] width 427 height 55
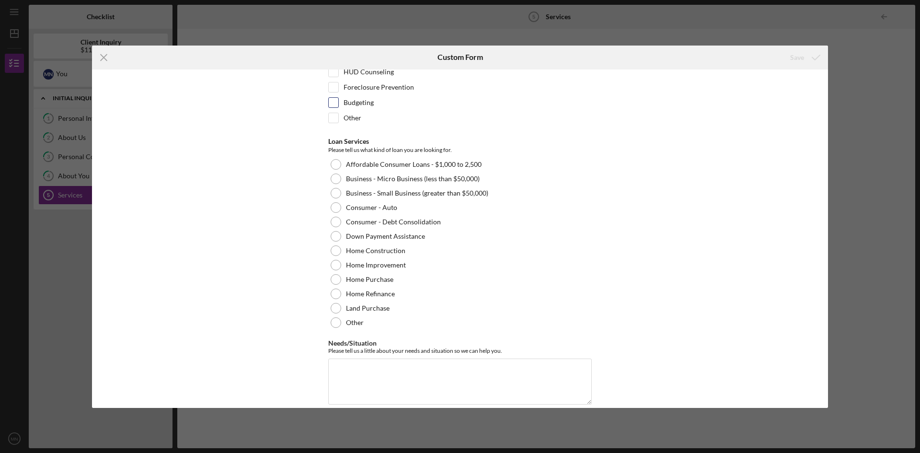
scroll to position [78, 0]
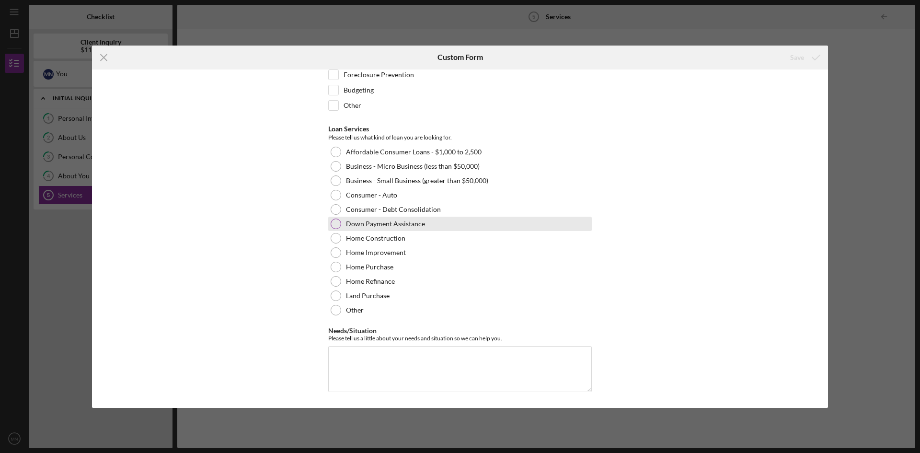
click at [405, 226] on label "Down Payment Assistance" at bounding box center [385, 224] width 79 height 8
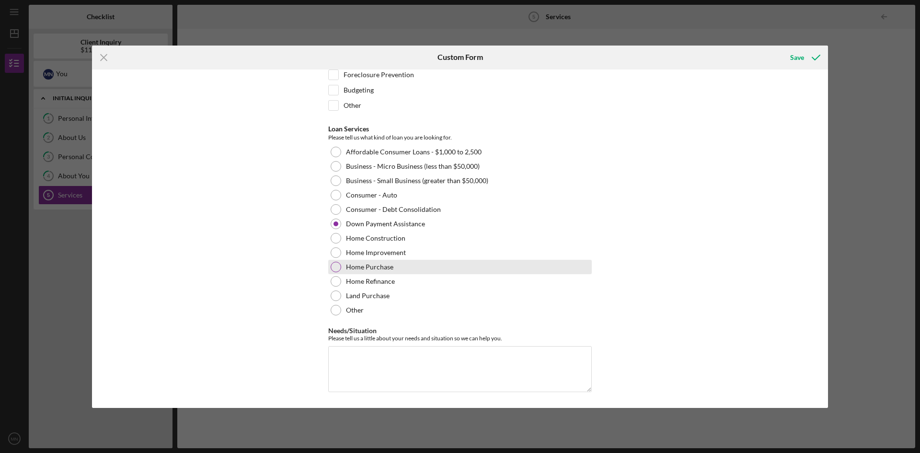
click at [407, 263] on div "Home Purchase" at bounding box center [459, 267] width 263 height 14
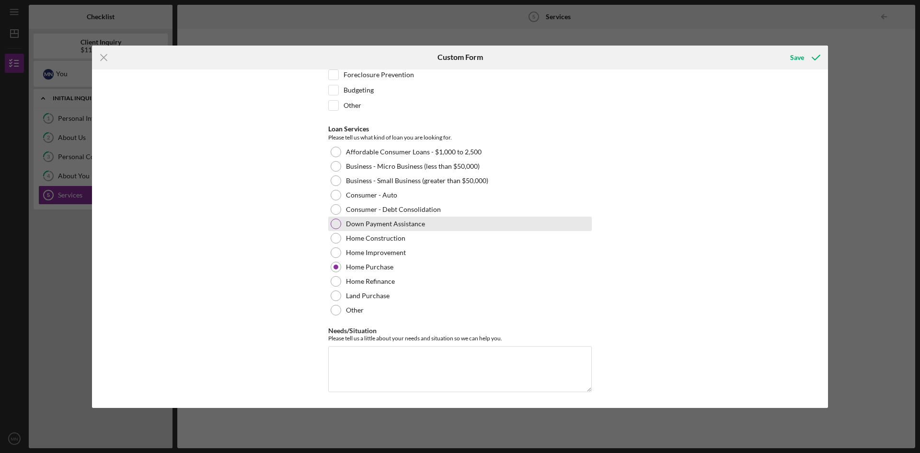
click at [415, 225] on label "Down Payment Assistance" at bounding box center [385, 224] width 79 height 8
click at [431, 350] on textarea "Needs/Situation" at bounding box center [459, 369] width 263 height 46
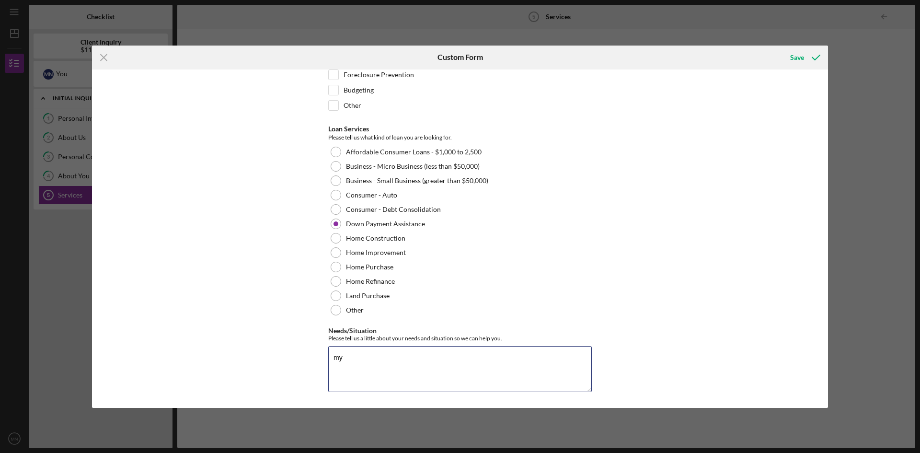
type textarea "m"
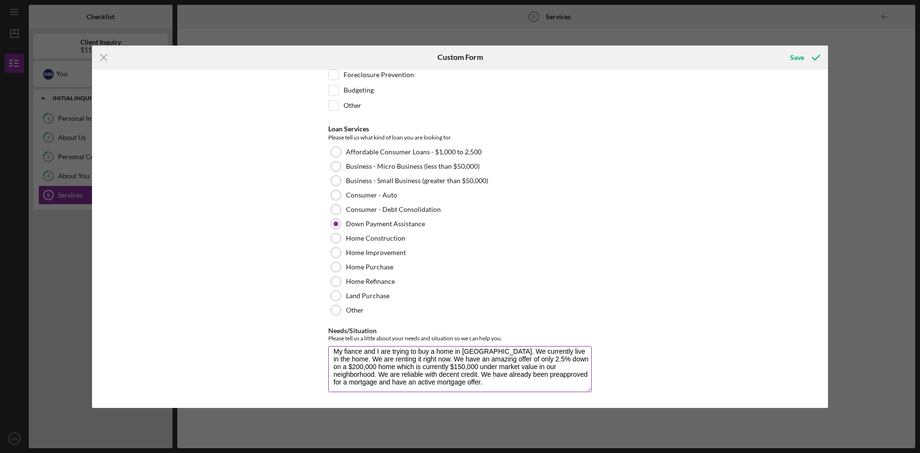
scroll to position [8, 0]
click at [530, 383] on textarea "My fiance and I are trying to buy a home in [GEOGRAPHIC_DATA]. We currently liv…" at bounding box center [459, 369] width 263 height 46
type textarea "My fiance and I are trying to buy a home in [GEOGRAPHIC_DATA]. We currently liv…"
click at [821, 58] on icon "submit" at bounding box center [816, 58] width 24 height 24
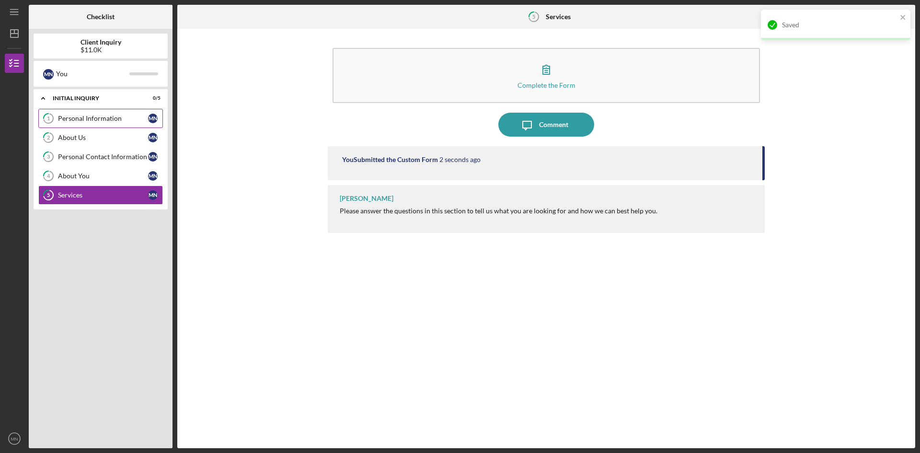
click at [99, 115] on link "1 Personal Information M N" at bounding box center [100, 118] width 125 height 19
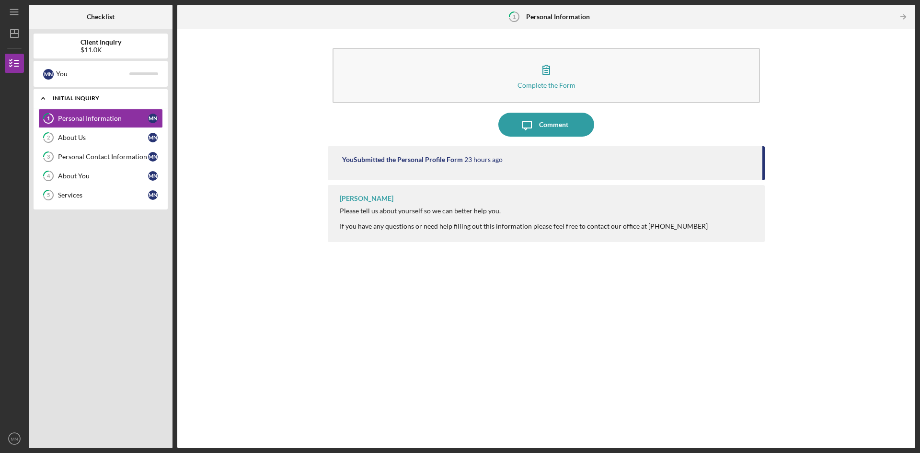
click at [99, 99] on div "Initial Inquiry" at bounding box center [104, 98] width 103 height 6
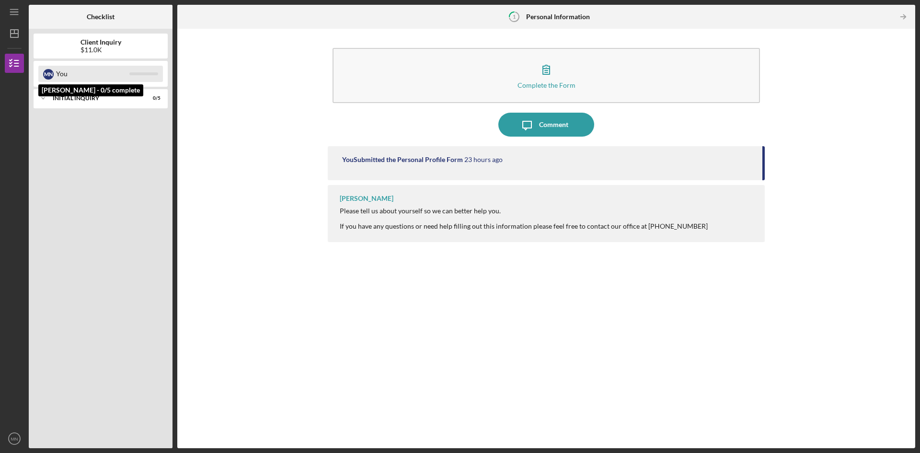
click at [111, 76] on div "You" at bounding box center [92, 74] width 73 height 16
click at [67, 100] on div "Initial Inquiry" at bounding box center [104, 98] width 103 height 6
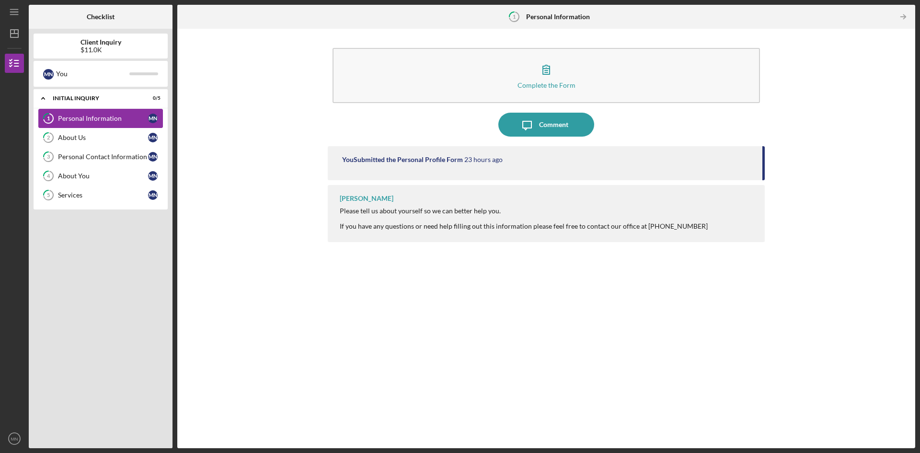
click at [76, 112] on link "1 Personal Information M N" at bounding box center [100, 118] width 125 height 19
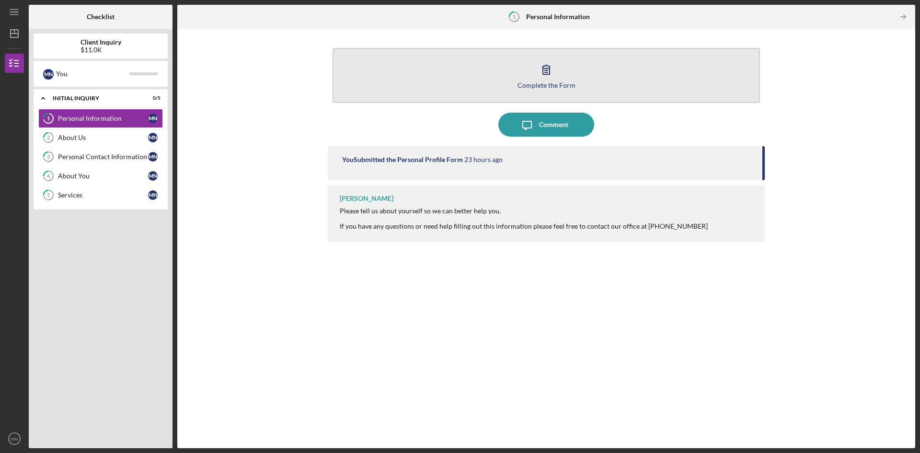
click at [531, 84] on div "Complete the Form" at bounding box center [546, 84] width 58 height 7
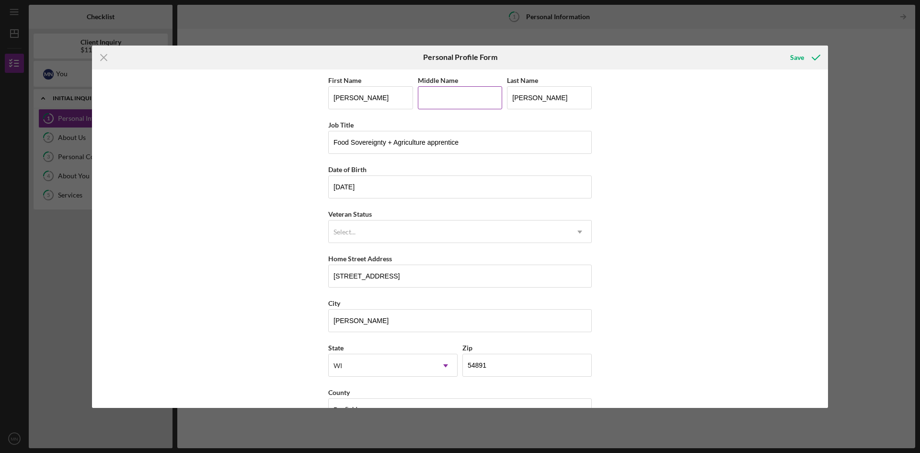
click at [436, 101] on input "Middle Name" at bounding box center [460, 97] width 85 height 23
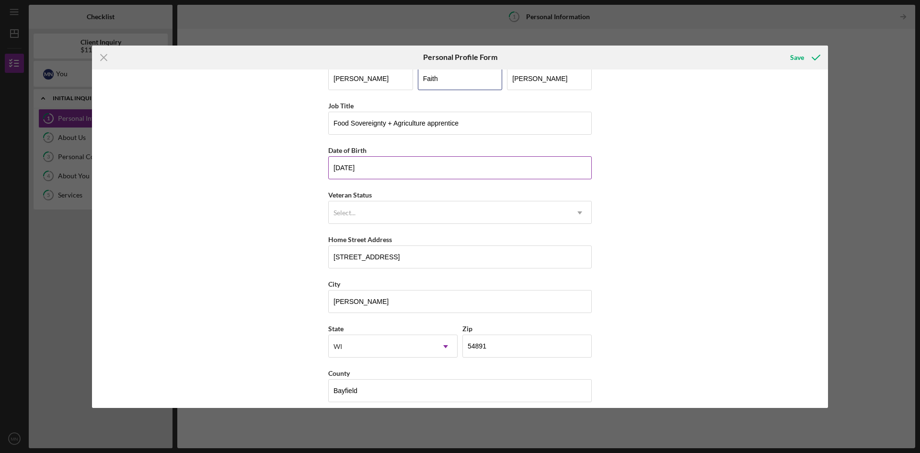
scroll to position [28, 0]
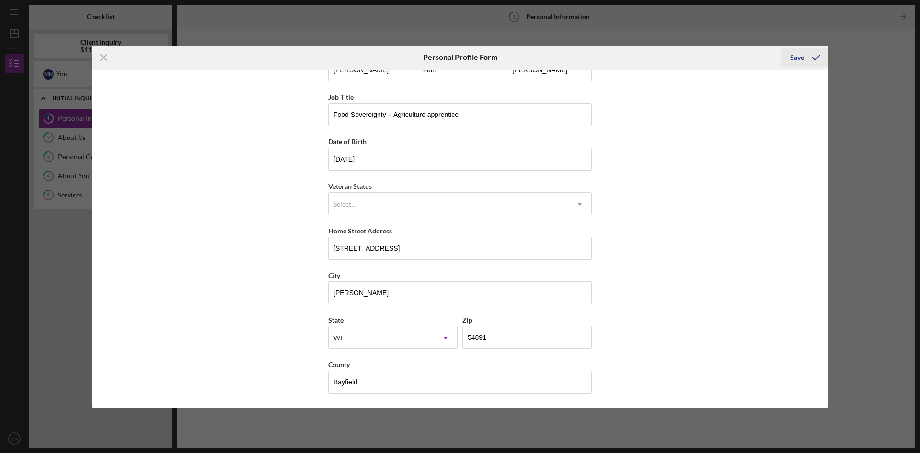
type input "Faith"
click at [797, 55] on div "Save" at bounding box center [797, 57] width 14 height 19
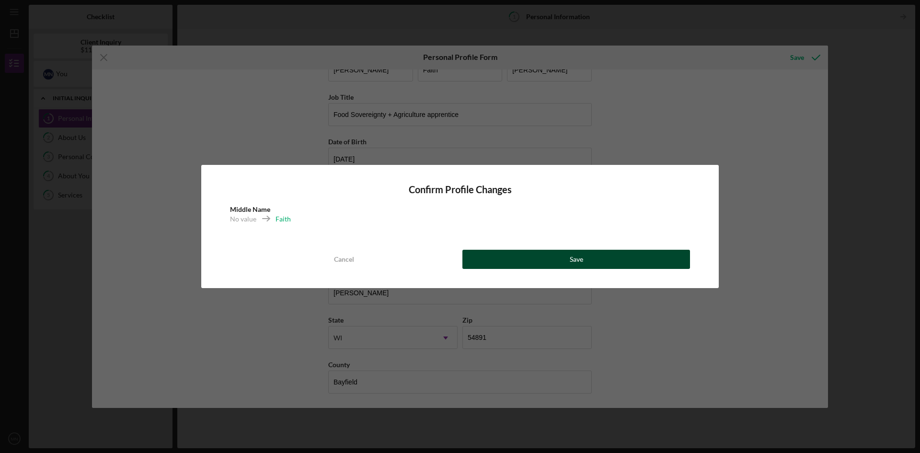
click at [532, 266] on button "Save" at bounding box center [576, 259] width 228 height 19
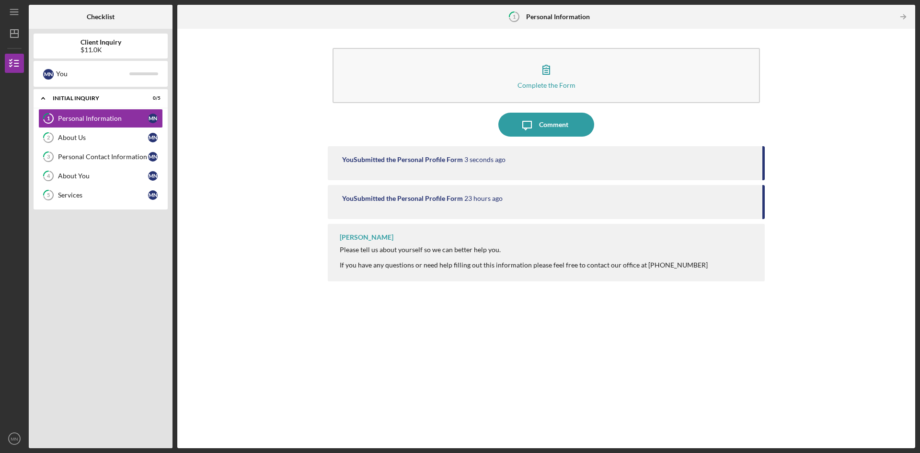
drag, startPoint x: 116, startPoint y: 50, endPoint x: 126, endPoint y: 51, distance: 9.7
click at [119, 51] on div "$11.0K" at bounding box center [100, 50] width 41 height 8
click at [18, 33] on polygon "button" at bounding box center [15, 34] width 8 height 8
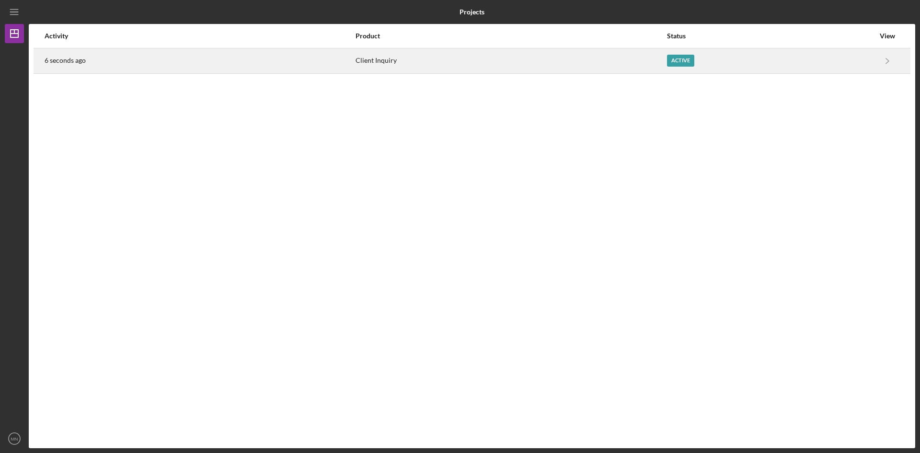
click at [681, 64] on div "Active" at bounding box center [680, 61] width 27 height 12
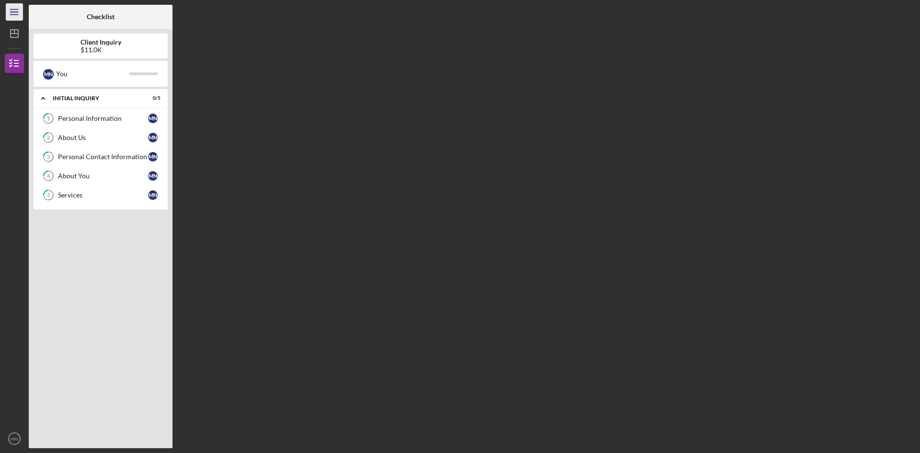
click at [14, 17] on icon "Icon/Menu" at bounding box center [15, 12] width 22 height 22
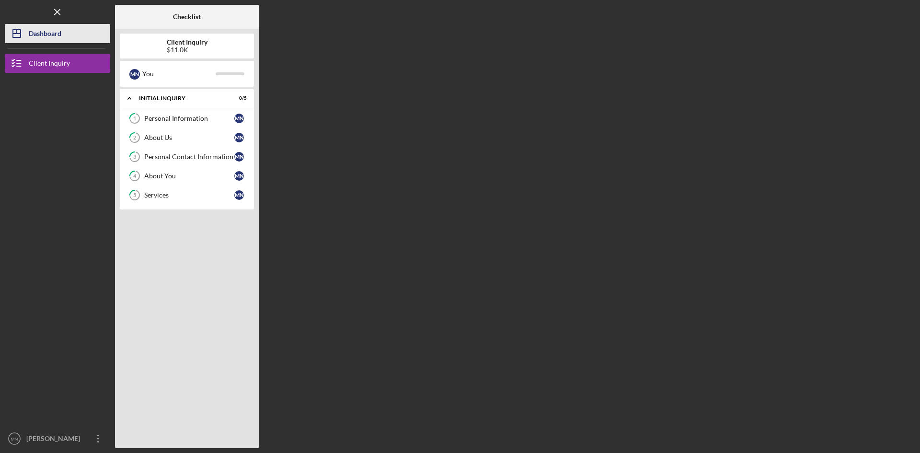
click at [35, 36] on div "Dashboard" at bounding box center [45, 35] width 33 height 22
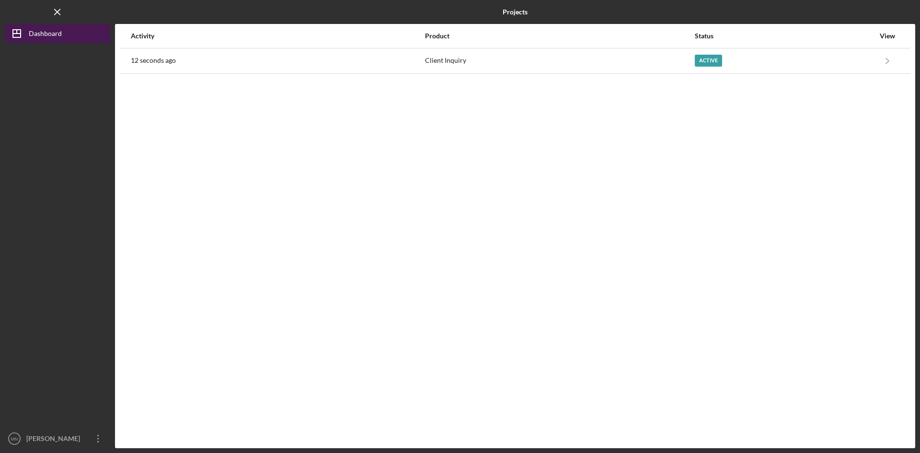
click at [77, 39] on button "Icon/Dashboard Dashboard" at bounding box center [57, 33] width 105 height 19
click at [76, 13] on div "Logo-Reversed Created with Sketch. Icon/Menu Close" at bounding box center [57, 12] width 105 height 24
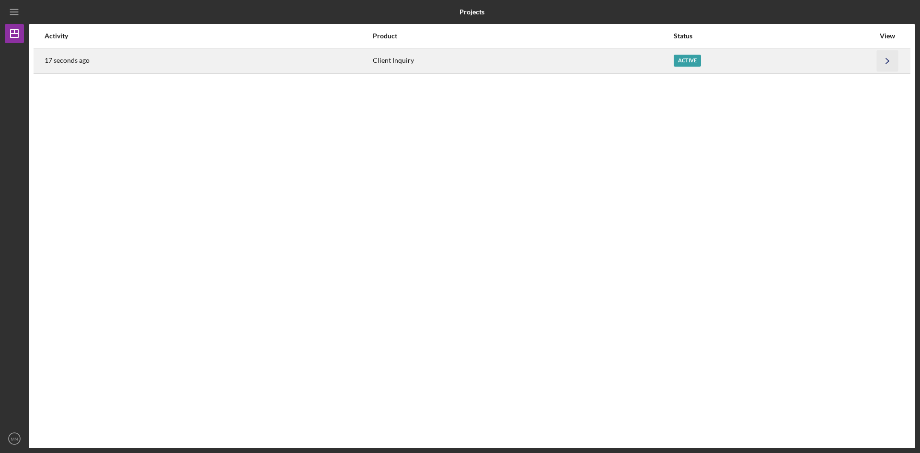
click at [888, 58] on icon "Icon/Navigate" at bounding box center [888, 61] width 22 height 22
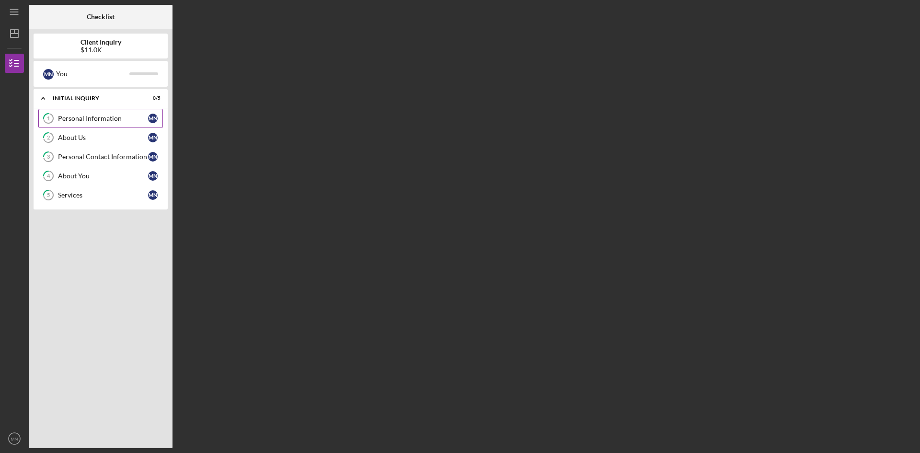
click at [88, 115] on div "Personal Information" at bounding box center [103, 118] width 90 height 8
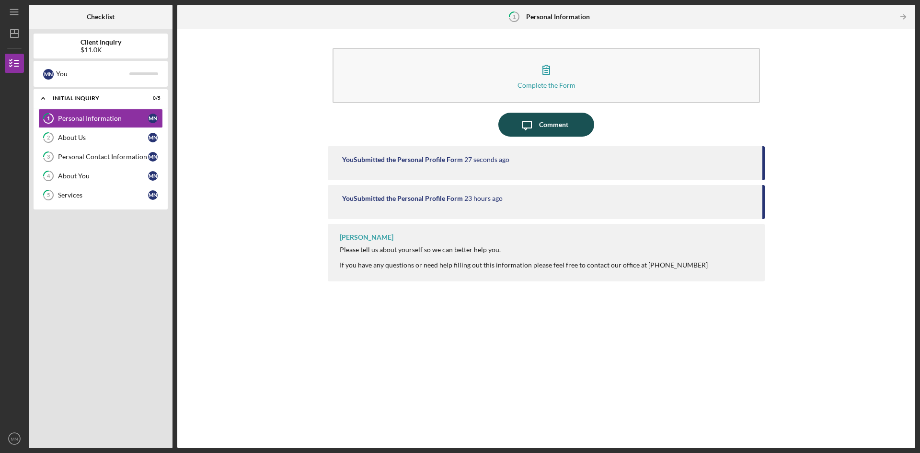
click at [541, 127] on div "Comment" at bounding box center [553, 125] width 29 height 24
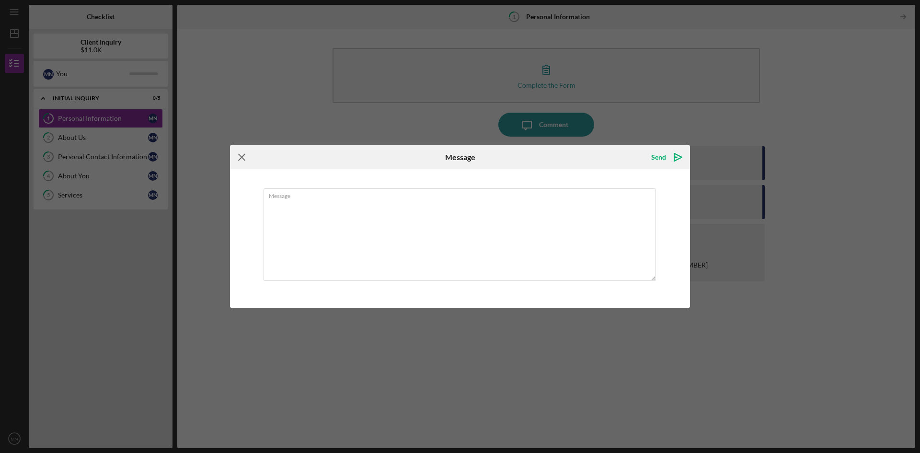
click at [239, 148] on icon "Icon/Menu Close" at bounding box center [242, 157] width 24 height 24
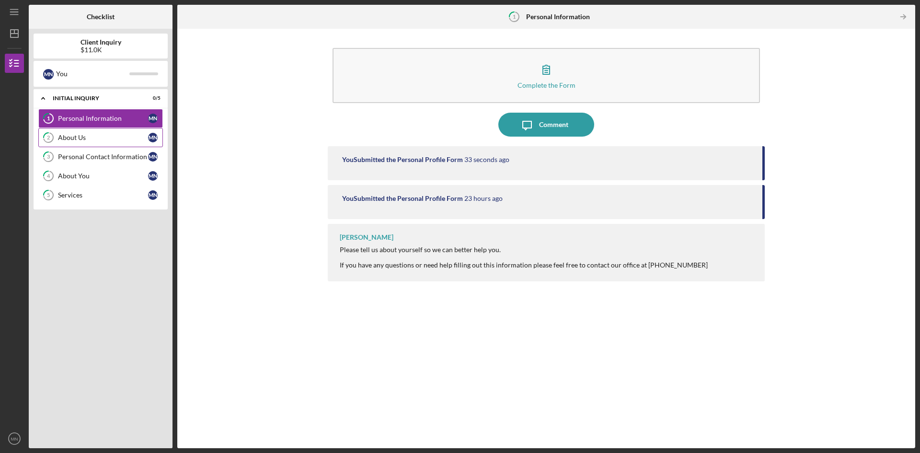
click at [103, 141] on div "About Us" at bounding box center [103, 138] width 90 height 8
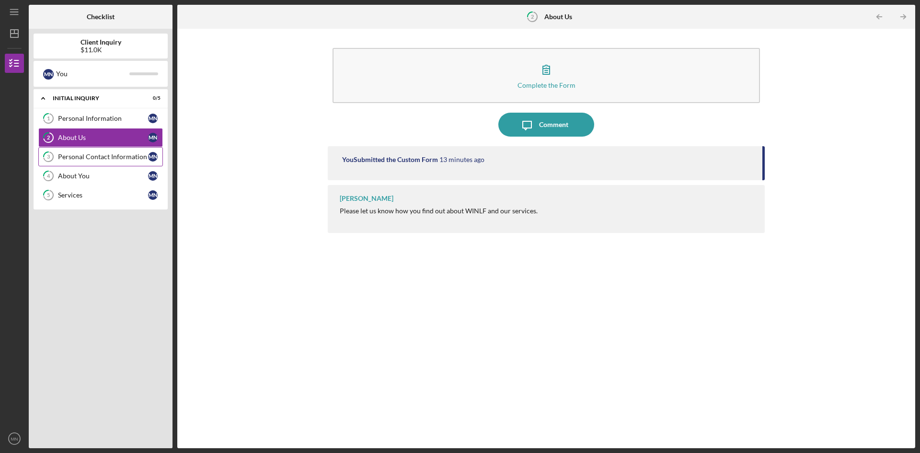
click at [94, 160] on div "Personal Contact Information" at bounding box center [103, 157] width 90 height 8
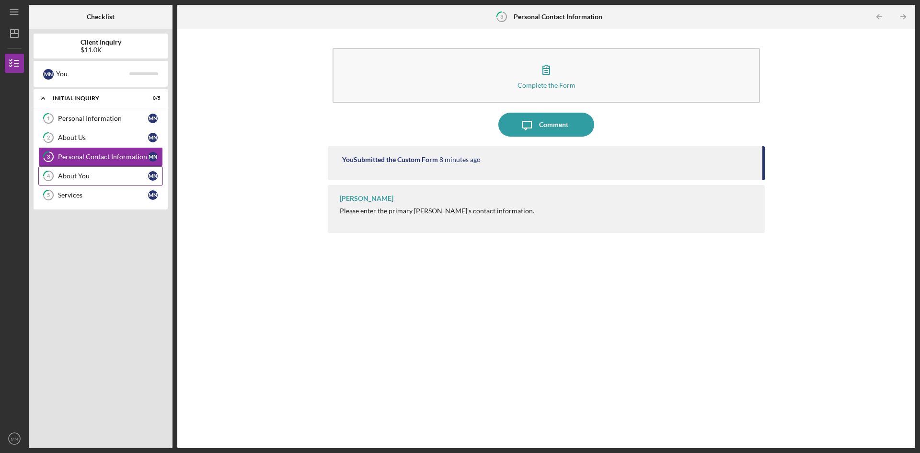
click at [99, 176] on div "About You" at bounding box center [103, 176] width 90 height 8
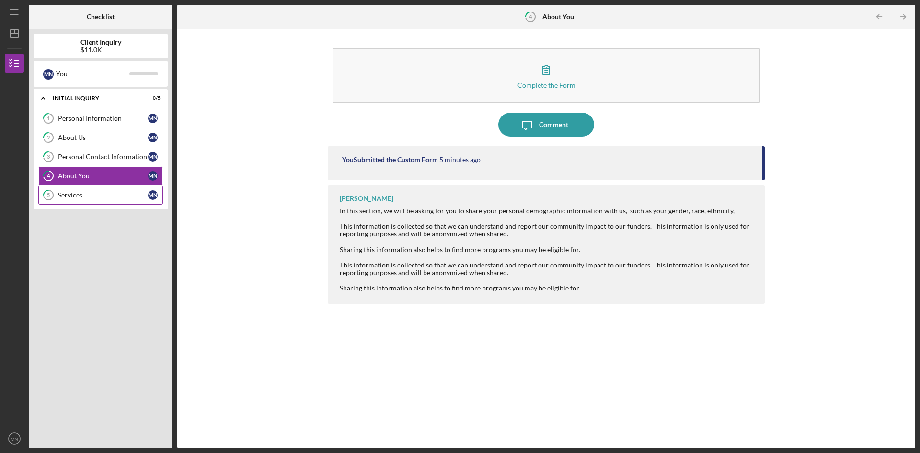
click at [99, 194] on div "Services" at bounding box center [103, 195] width 90 height 8
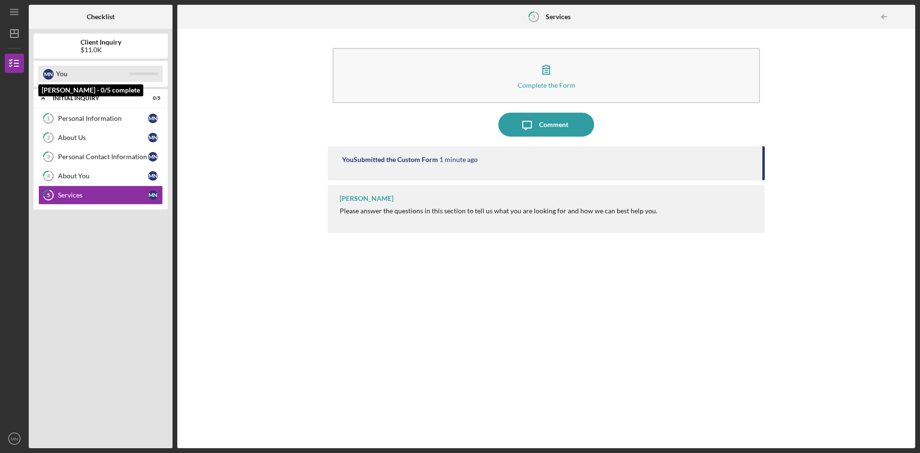
click at [119, 80] on div "You" at bounding box center [92, 74] width 73 height 16
click at [12, 18] on icon "Icon/Menu" at bounding box center [15, 12] width 22 height 22
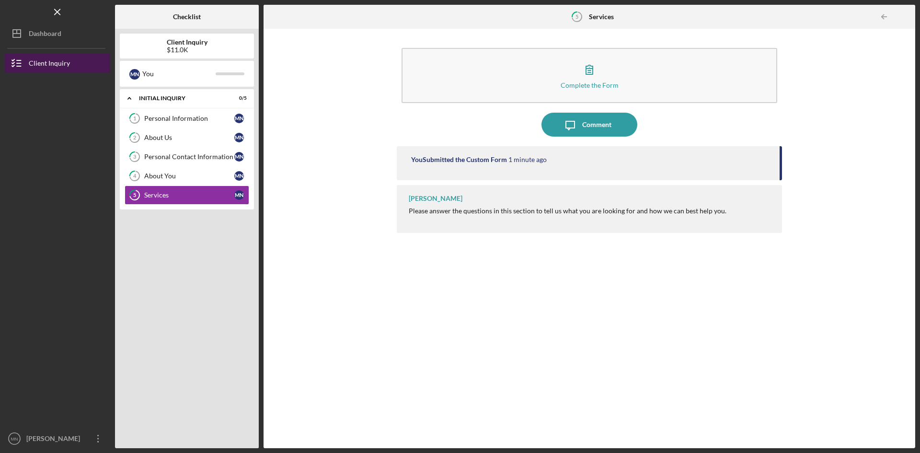
click at [45, 58] on div "Client Inquiry" at bounding box center [49, 65] width 41 height 22
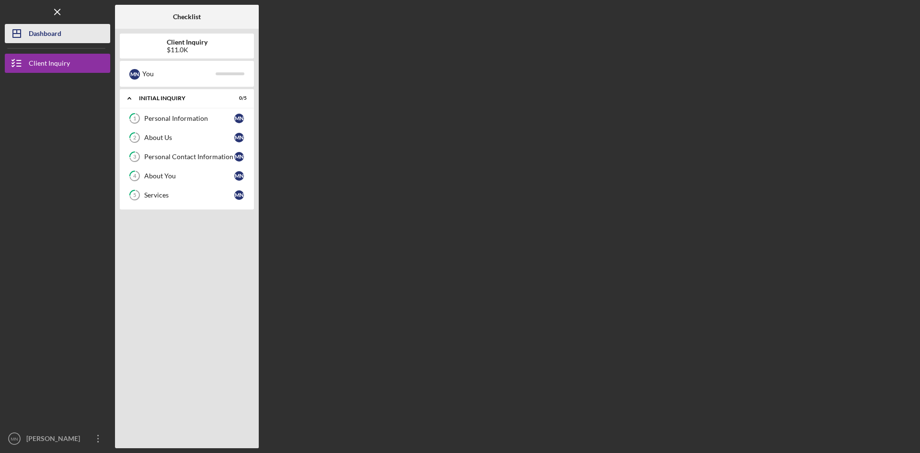
click at [52, 38] on div "Dashboard" at bounding box center [45, 35] width 33 height 22
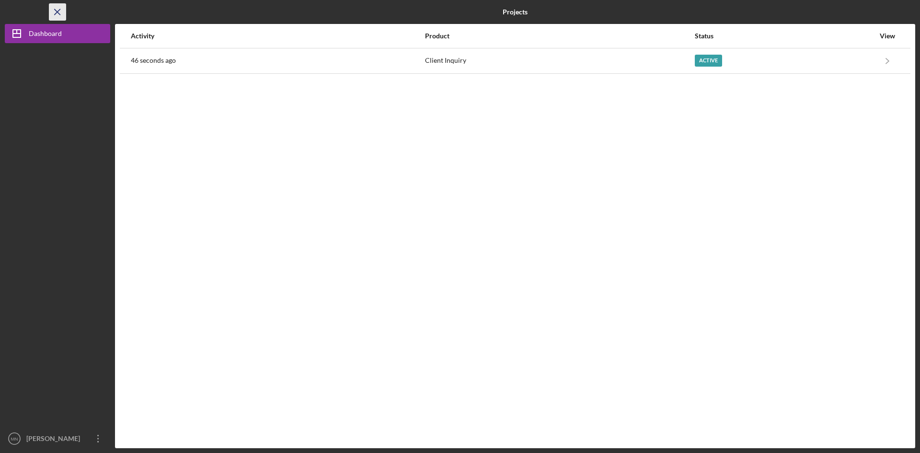
click at [56, 12] on icon "Icon/Menu Close" at bounding box center [58, 12] width 22 height 22
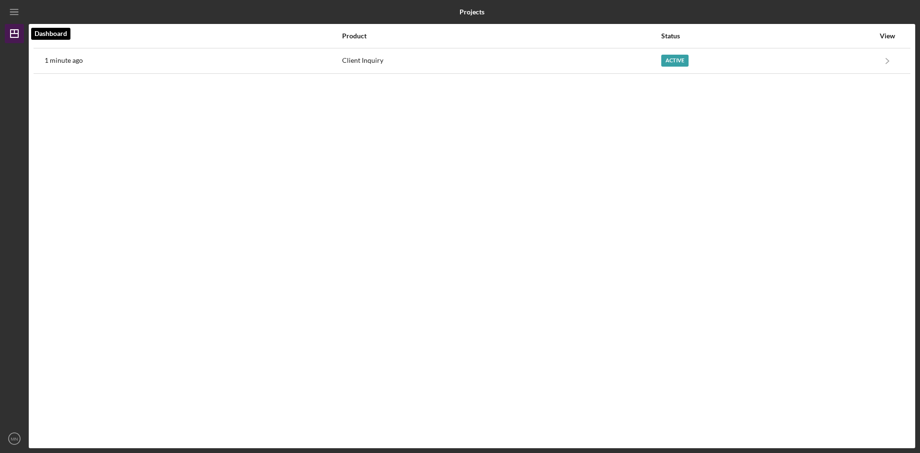
click at [21, 37] on icon "Icon/Dashboard" at bounding box center [14, 34] width 24 height 24
click at [20, 13] on icon "Icon/Menu" at bounding box center [15, 12] width 22 height 22
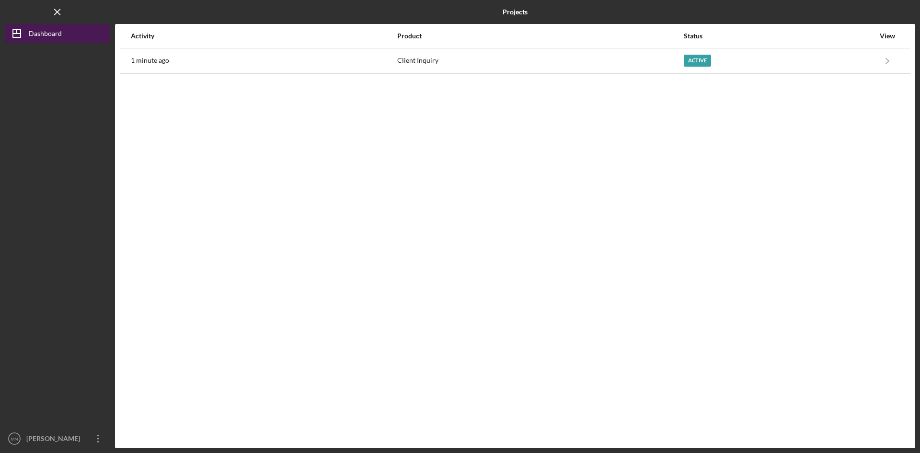
click at [45, 30] on div "Dashboard" at bounding box center [45, 35] width 33 height 22
click at [146, 33] on div "Activity" at bounding box center [263, 36] width 265 height 8
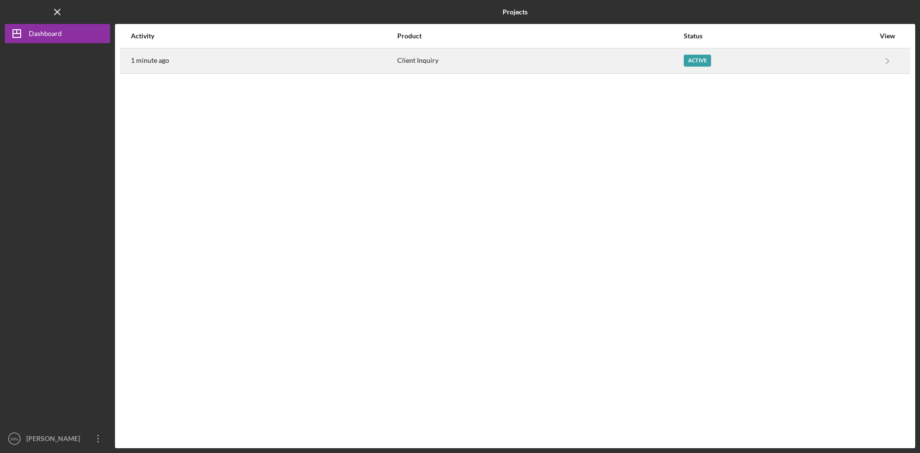
click at [148, 55] on div "1 minute ago" at bounding box center [263, 61] width 265 height 24
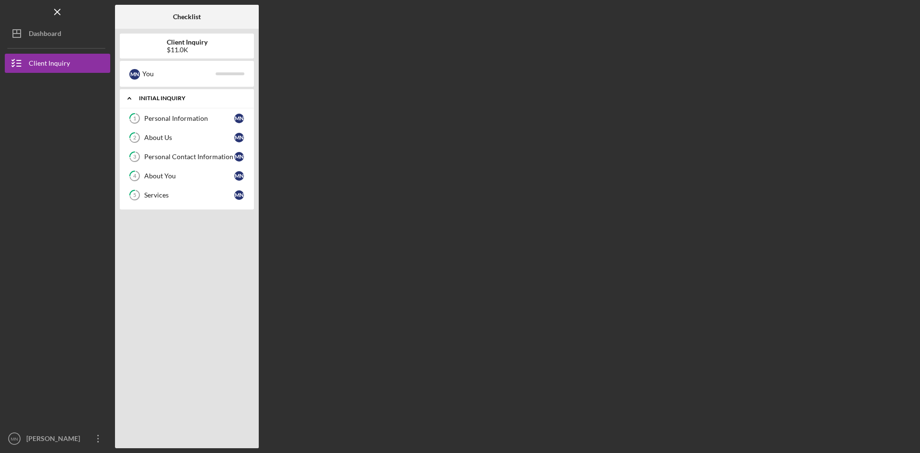
click at [127, 98] on icon "Icon/Expander" at bounding box center [129, 98] width 19 height 19
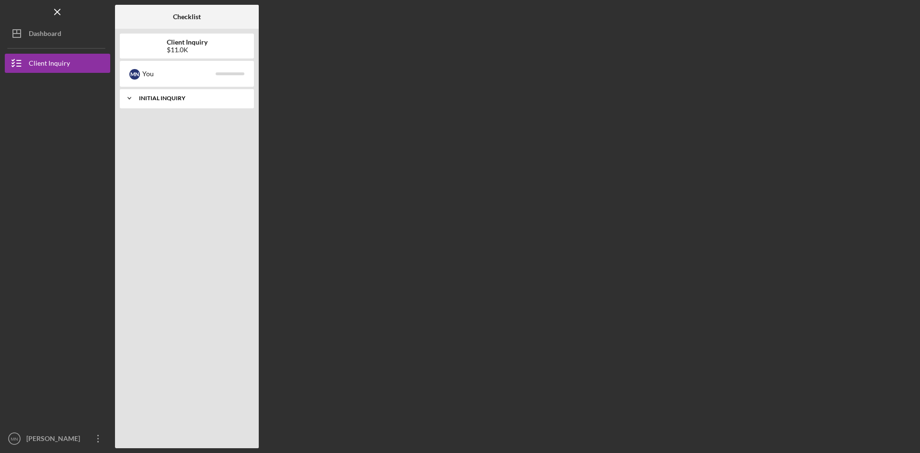
click at [135, 98] on icon "Icon/Expander" at bounding box center [129, 98] width 19 height 19
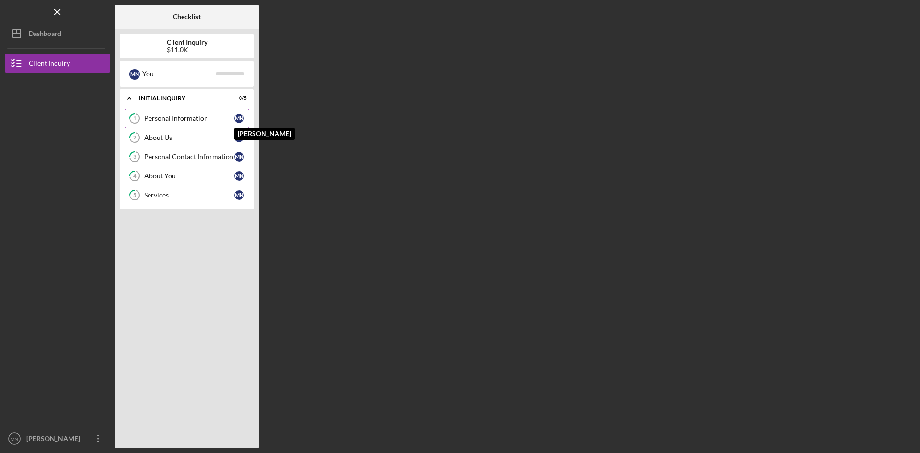
click at [237, 120] on div "M N" at bounding box center [239, 119] width 10 height 10
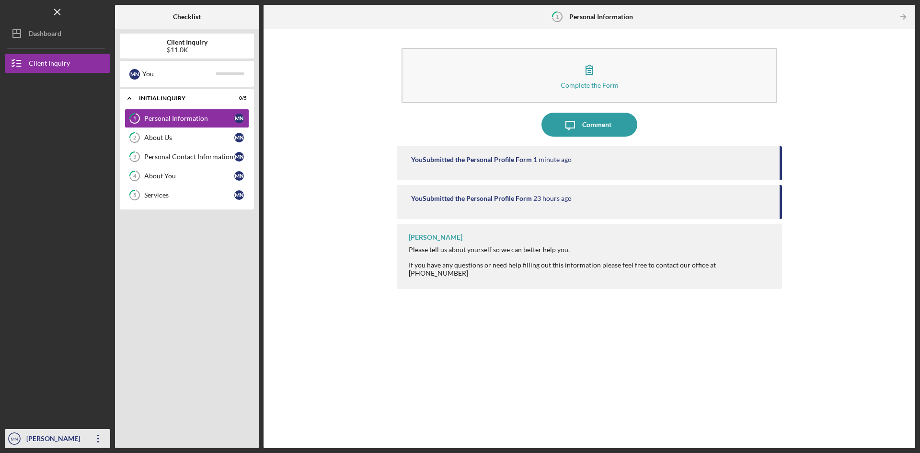
click at [50, 434] on div "[PERSON_NAME]" at bounding box center [55, 440] width 62 height 22
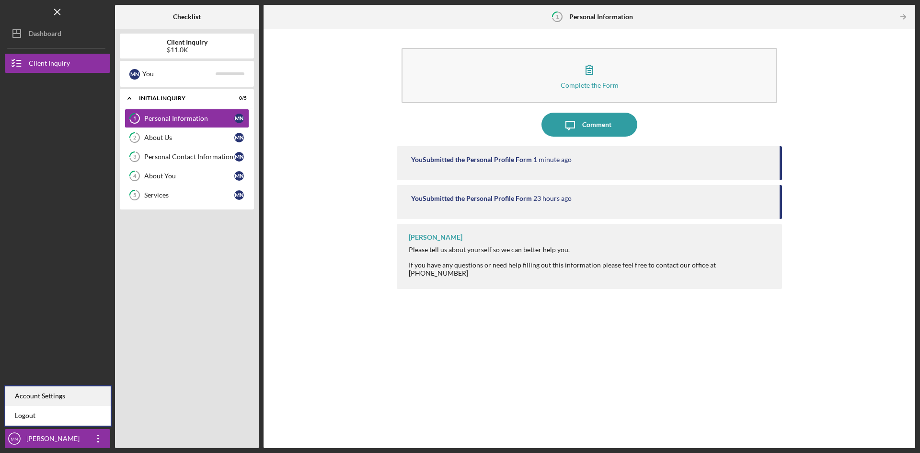
click at [65, 392] on div "Account Settings" at bounding box center [57, 396] width 105 height 20
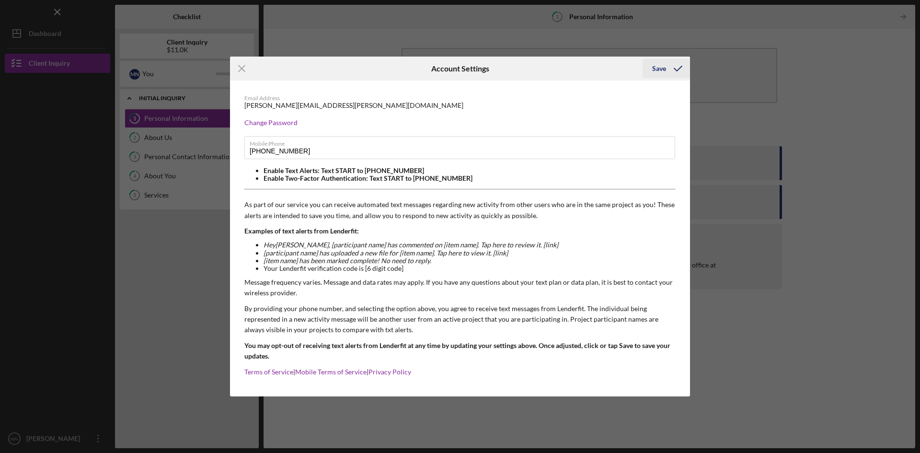
click at [676, 68] on icon "submit" at bounding box center [678, 69] width 24 height 24
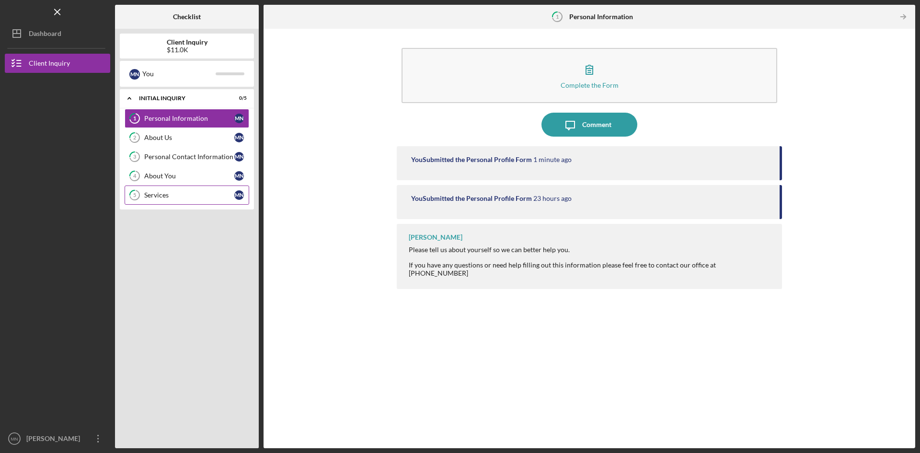
click at [172, 194] on div "Services" at bounding box center [189, 195] width 90 height 8
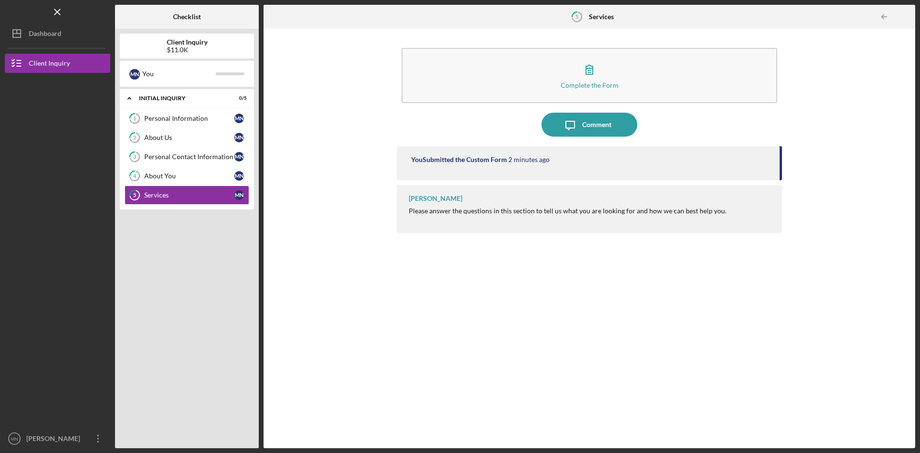
drag, startPoint x: 755, startPoint y: 215, endPoint x: 757, endPoint y: 207, distance: 8.5
click at [756, 211] on div "[PERSON_NAME] Please answer the questions in this section to tell us what you a…" at bounding box center [589, 209] width 385 height 48
click at [779, 165] on div "You Submitted the Custom Form 2 minutes ago" at bounding box center [589, 163] width 385 height 34
click at [716, 158] on div "You Submitted the Custom Form 2 minutes ago" at bounding box center [590, 160] width 359 height 8
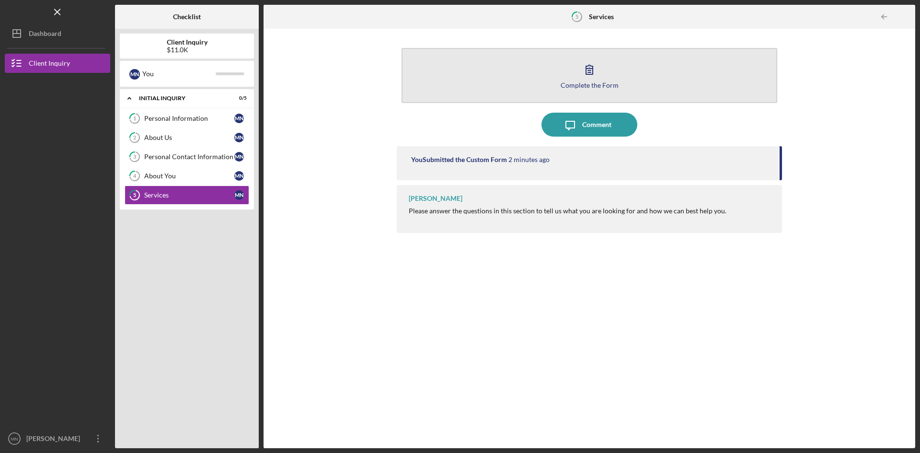
click at [628, 83] on button "Complete the Form Form" at bounding box center [589, 75] width 376 height 55
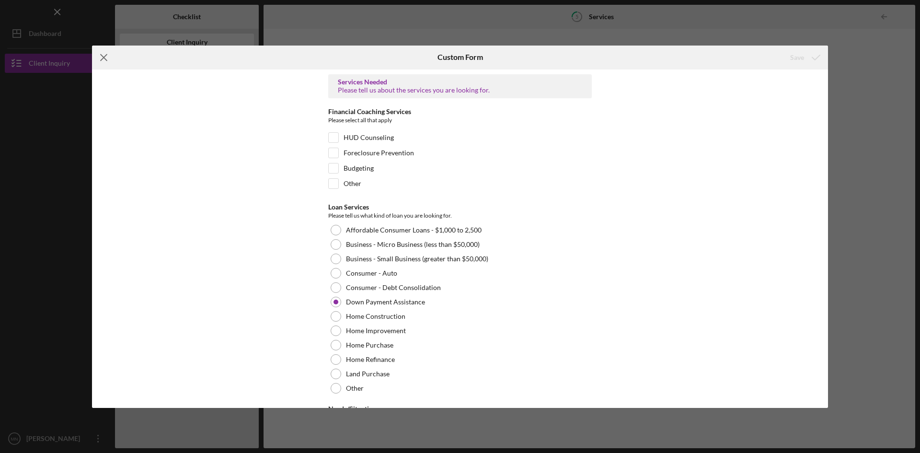
click at [108, 56] on icon "Icon/Menu Close" at bounding box center [104, 58] width 24 height 24
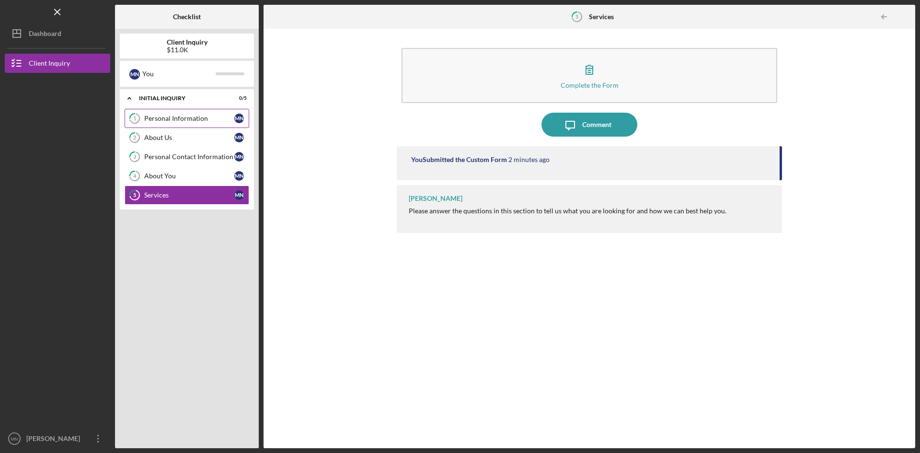
click at [167, 113] on link "1 Personal Information M N" at bounding box center [187, 118] width 125 height 19
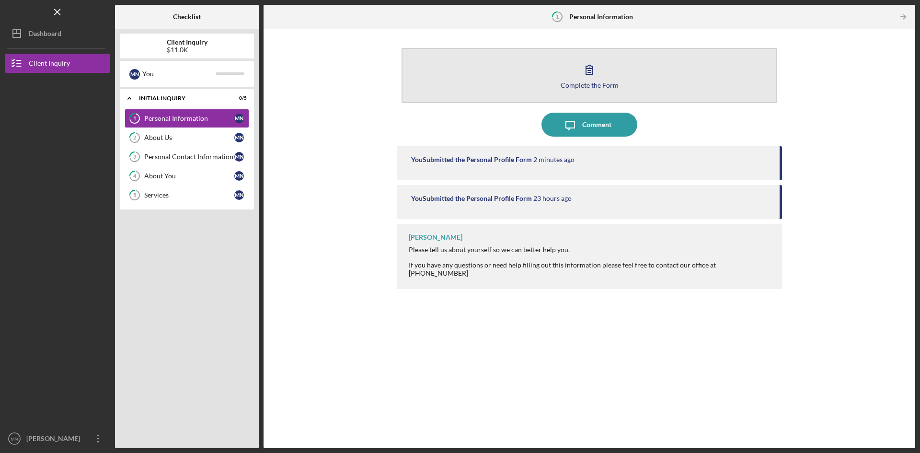
click at [656, 87] on button "Complete the Form Form" at bounding box center [589, 75] width 376 height 55
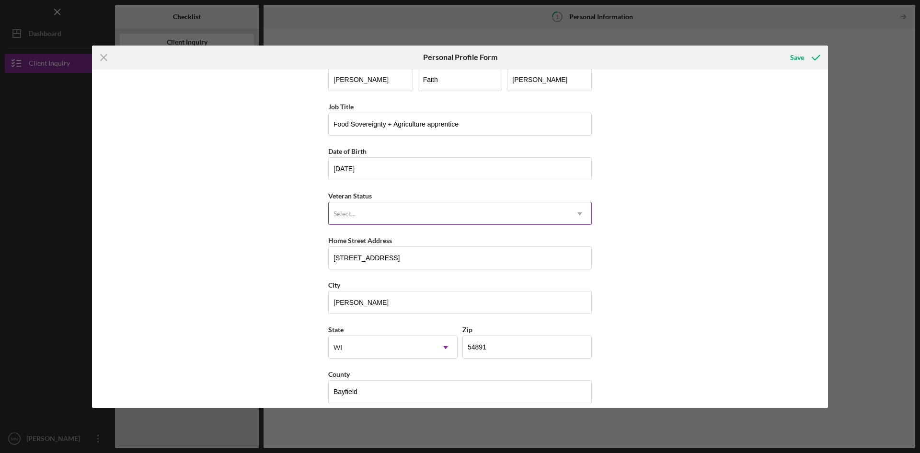
scroll to position [28, 0]
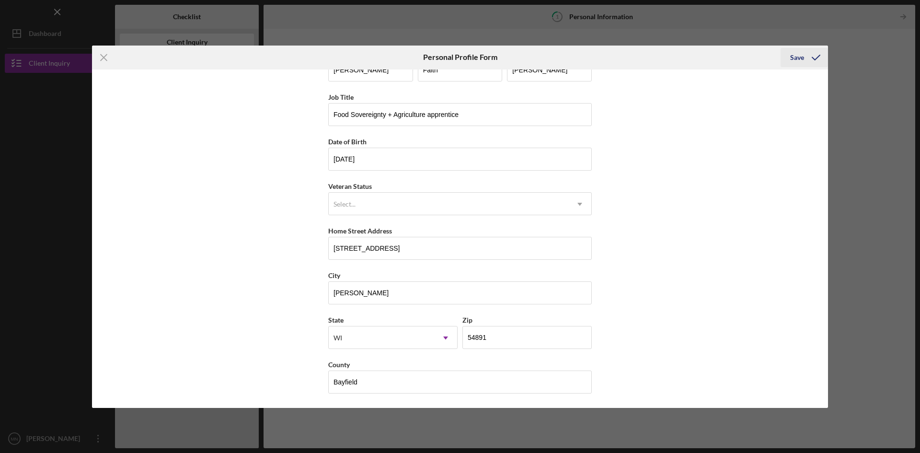
click at [808, 57] on icon "submit" at bounding box center [816, 58] width 24 height 24
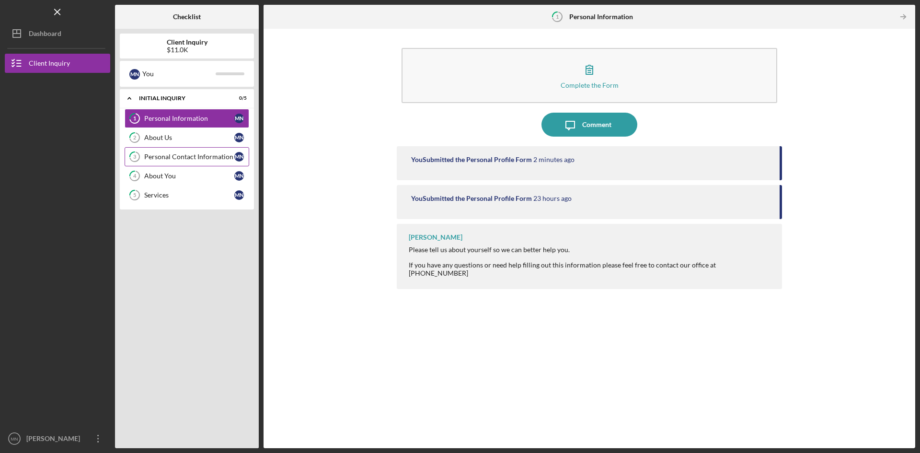
click at [149, 156] on div "Personal Contact Information" at bounding box center [189, 157] width 90 height 8
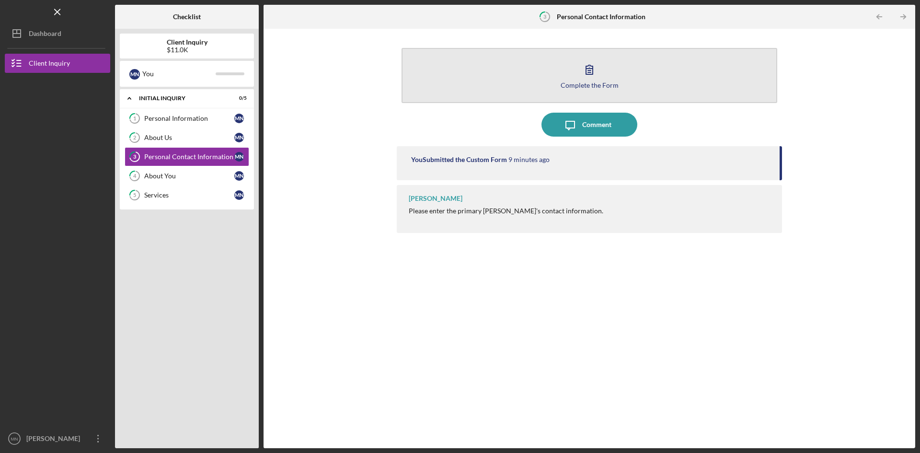
click at [542, 71] on button "Complete the Form Form" at bounding box center [589, 75] width 376 height 55
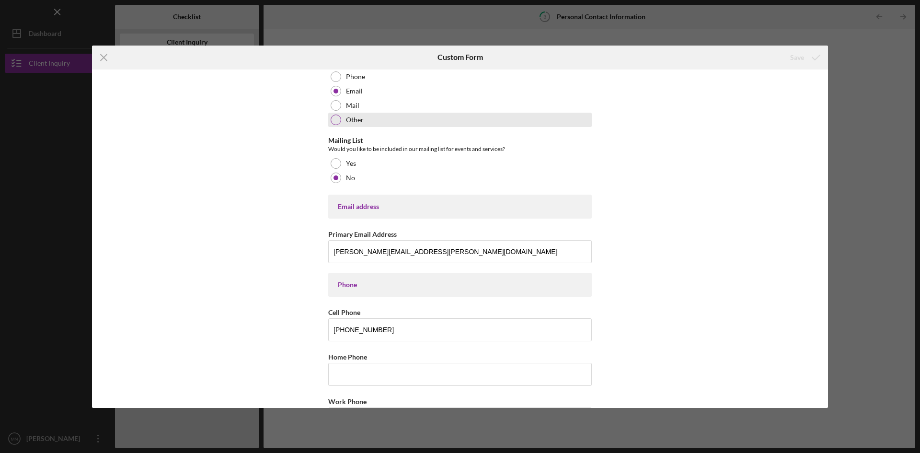
scroll to position [192, 0]
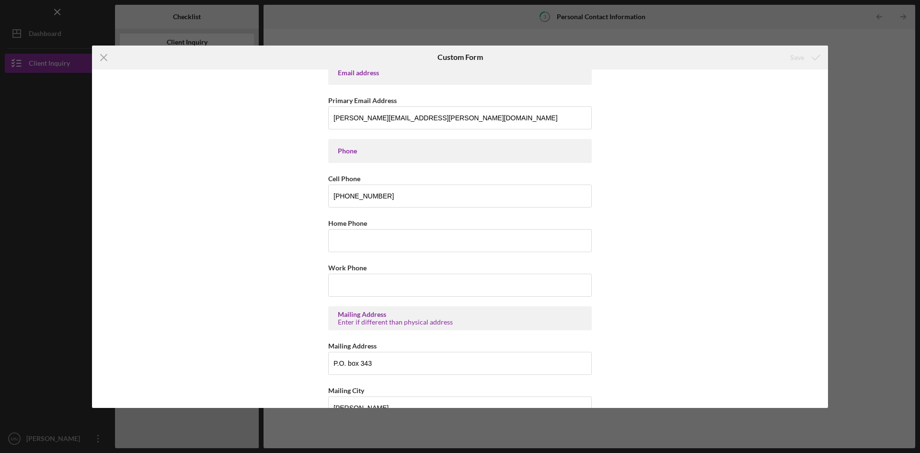
drag, startPoint x: 901, startPoint y: 132, endPoint x: 888, endPoint y: 127, distance: 13.8
click at [899, 133] on div "Icon/Menu Close Custom Form Save Contact Information Preferred Contact What is …" at bounding box center [460, 226] width 920 height 453
click at [769, 24] on div "Icon/Menu Close Custom Form Save Contact Information Preferred Contact What is …" at bounding box center [460, 226] width 920 height 453
click at [99, 57] on icon "Icon/Menu Close" at bounding box center [104, 58] width 24 height 24
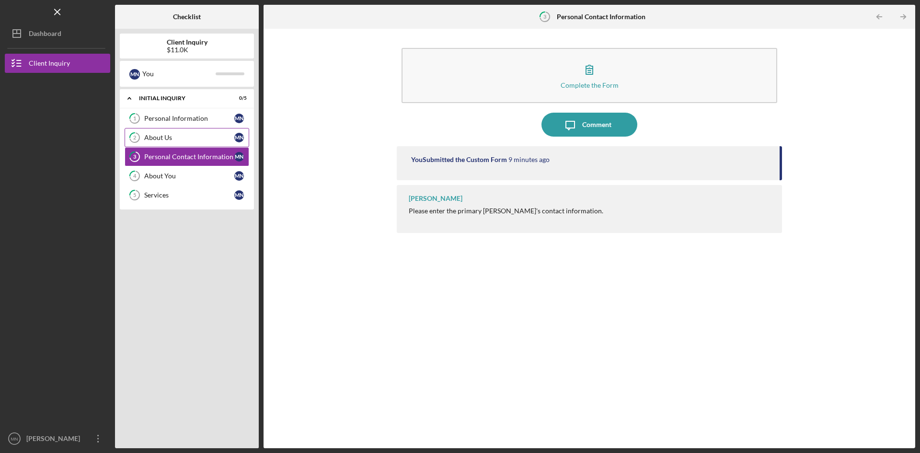
click at [156, 134] on div "About Us" at bounding box center [189, 138] width 90 height 8
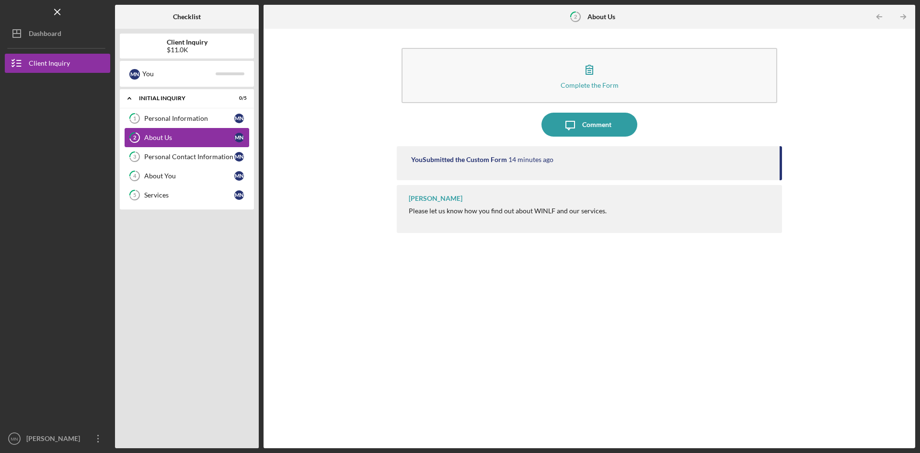
click at [156, 134] on div "About Us" at bounding box center [189, 138] width 90 height 8
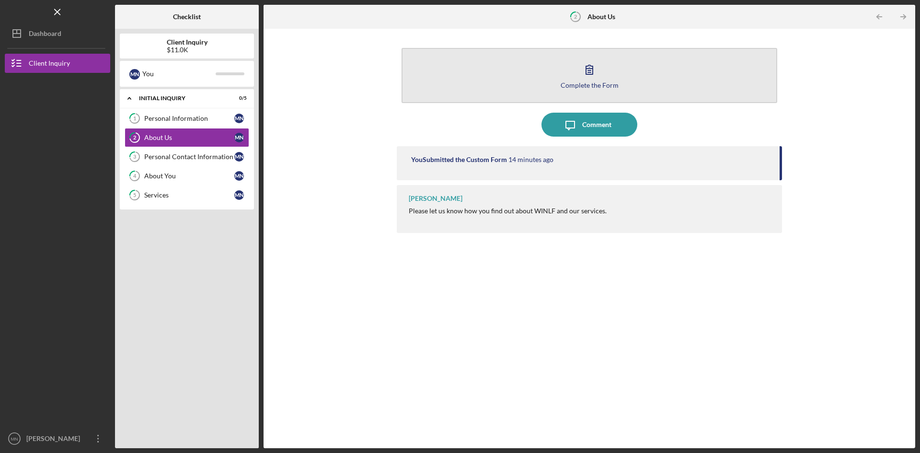
click at [626, 93] on button "Complete the Form Form" at bounding box center [589, 75] width 376 height 55
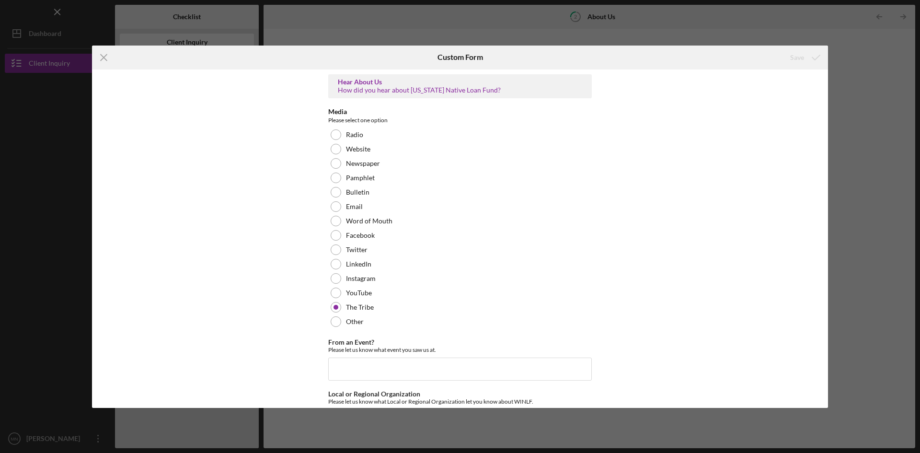
click at [738, 36] on div "Icon/Menu Close Custom Form Save Hear About Us How did you hear about [US_STATE…" at bounding box center [460, 226] width 920 height 453
click at [109, 56] on icon "Icon/Menu Close" at bounding box center [104, 58] width 24 height 24
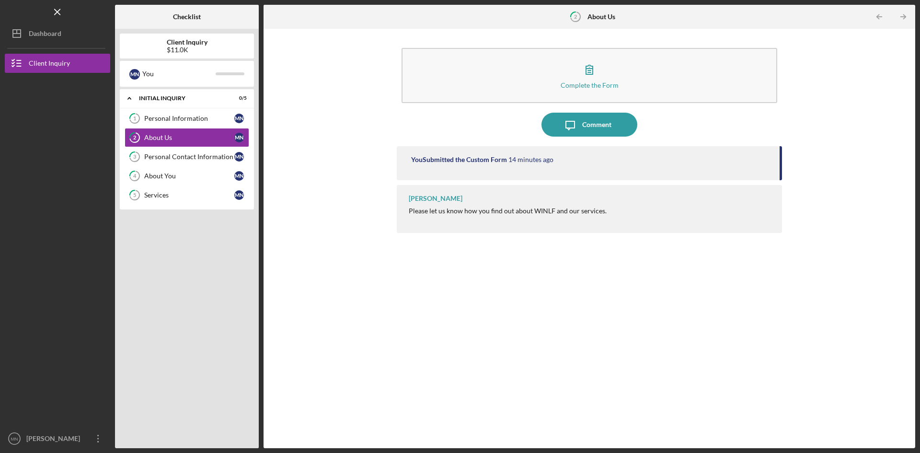
click at [533, 224] on div "[PERSON_NAME] Please let us know how you find out about WINLF and our services." at bounding box center [589, 209] width 385 height 48
drag, startPoint x: 434, startPoint y: 200, endPoint x: 461, endPoint y: 169, distance: 41.4
click at [434, 200] on div "[PERSON_NAME]" at bounding box center [436, 198] width 54 height 8
click at [465, 159] on div "You Submitted the Custom Form" at bounding box center [459, 160] width 96 height 8
click at [855, 130] on div "Complete the Form Form Icon/Message Comment You Submitted the Custom Form 14 mi…" at bounding box center [589, 239] width 642 height 410
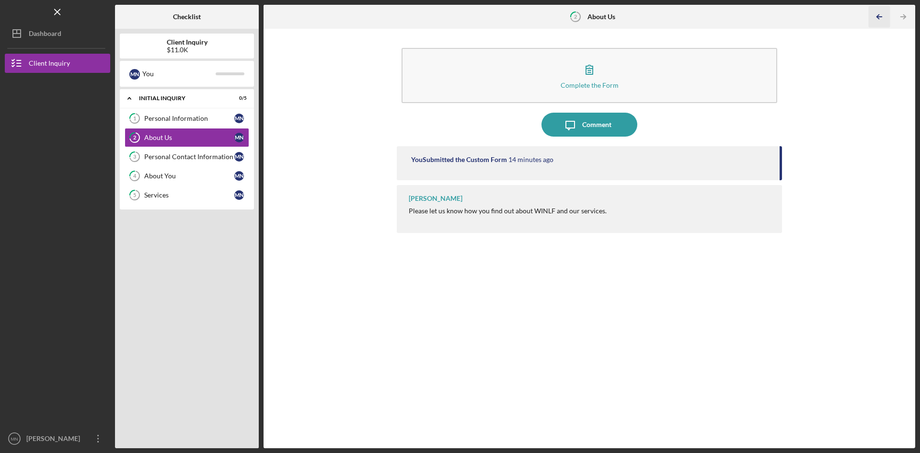
click at [885, 19] on icon "Icon/Table Pagination Arrow" at bounding box center [879, 17] width 22 height 22
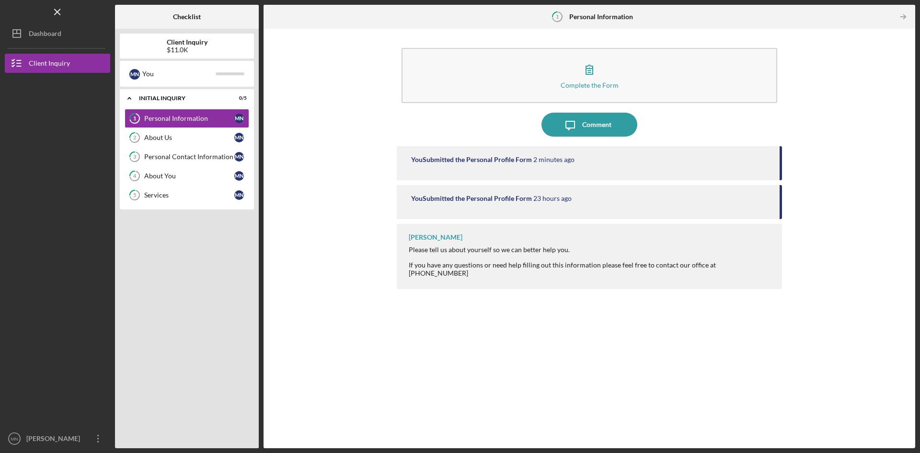
click at [885, 18] on div at bounding box center [881, 16] width 19 height 19
click at [910, 21] on icon "Icon/Table Pagination Arrow" at bounding box center [903, 17] width 22 height 22
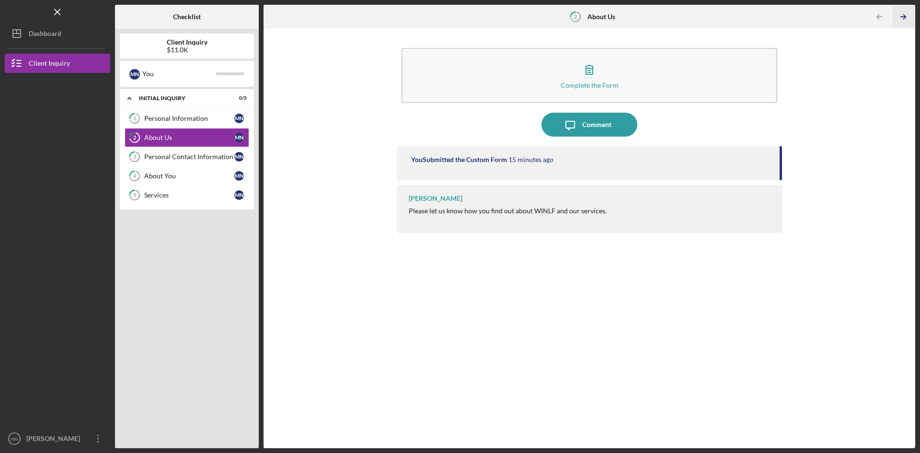
click at [908, 24] on icon "Icon/Table Pagination Arrow" at bounding box center [903, 17] width 22 height 22
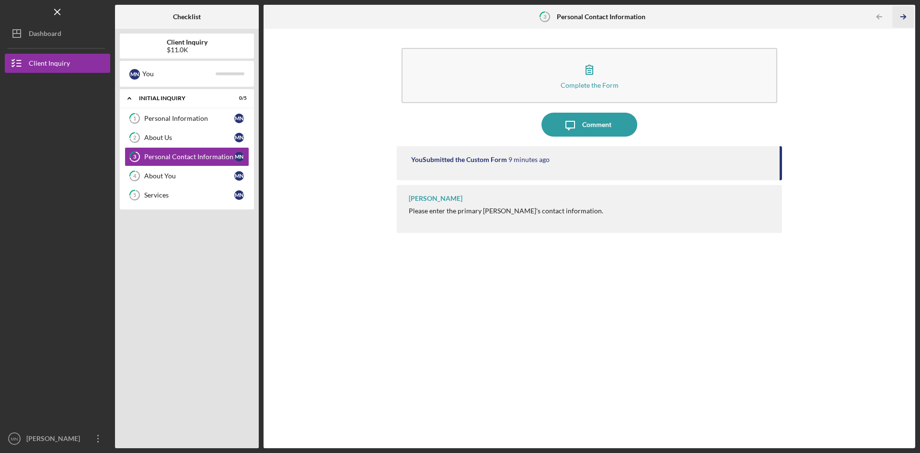
click at [910, 24] on icon "Icon/Table Pagination Arrow" at bounding box center [903, 17] width 22 height 22
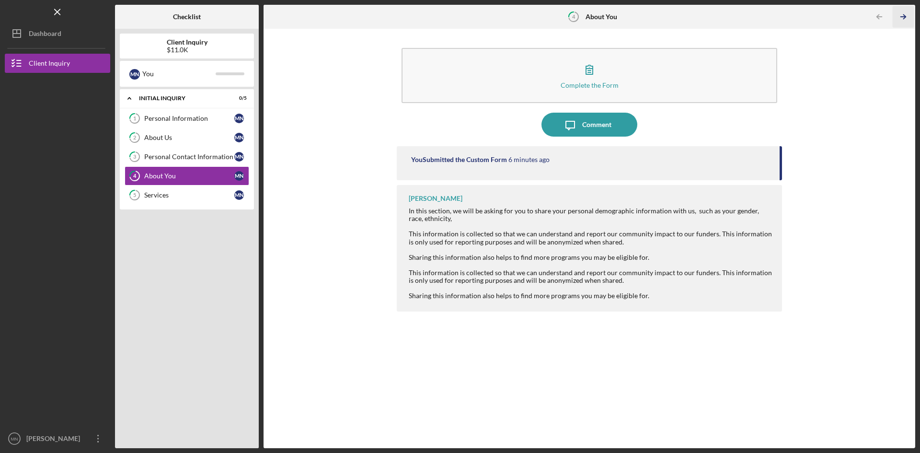
click at [910, 23] on icon "Icon/Table Pagination Arrow" at bounding box center [903, 17] width 22 height 22
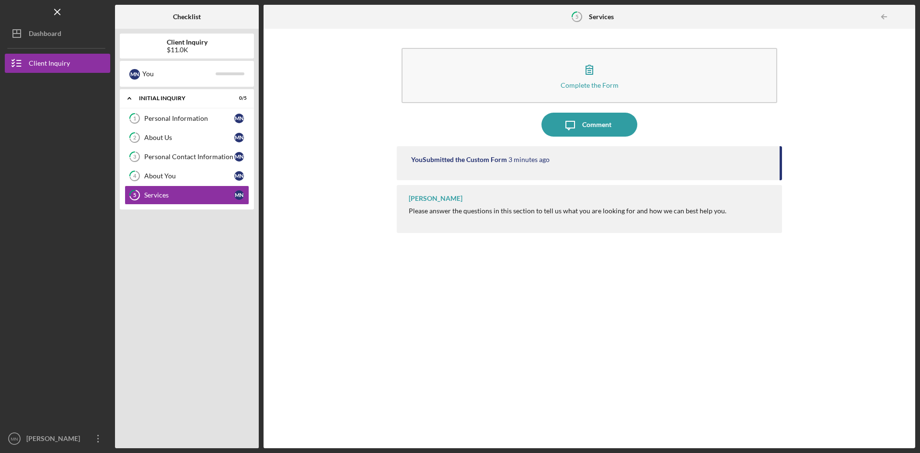
click at [908, 24] on div at bounding box center [905, 16] width 19 height 19
click at [33, 42] on div "Dashboard" at bounding box center [45, 35] width 33 height 22
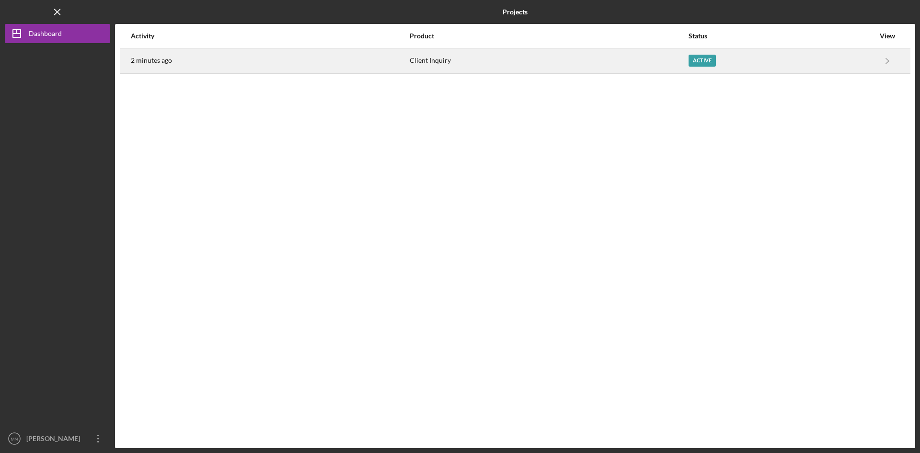
click at [706, 64] on div "Active" at bounding box center [701, 61] width 27 height 12
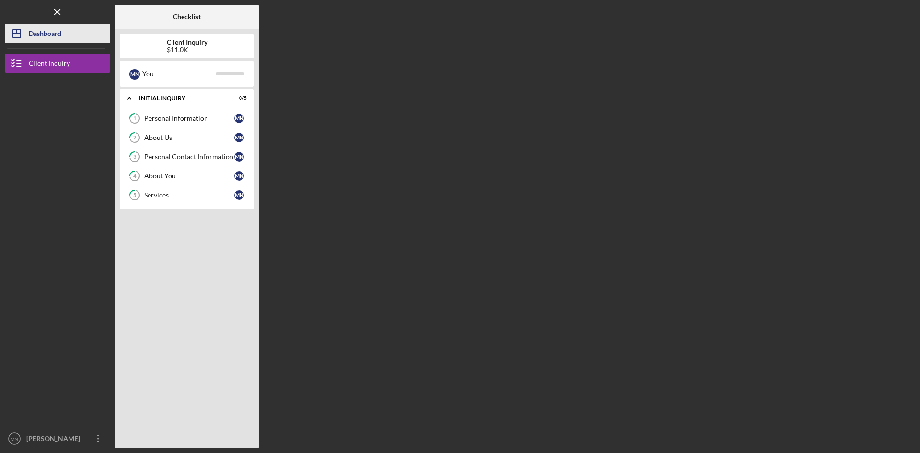
click at [58, 39] on div "Dashboard" at bounding box center [45, 35] width 33 height 22
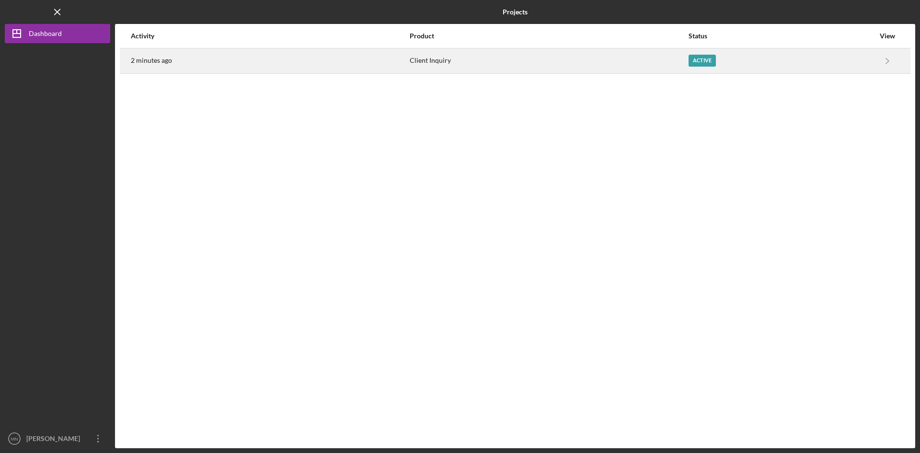
click at [158, 57] on time "2 minutes ago" at bounding box center [151, 61] width 41 height 8
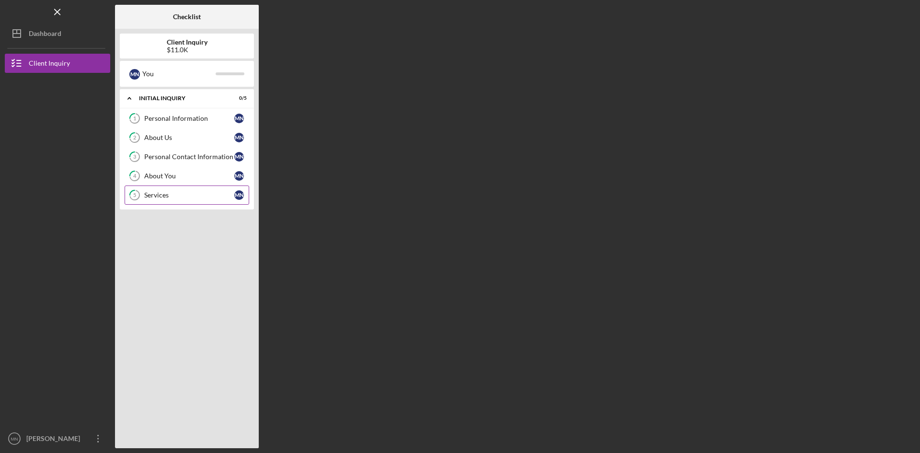
click at [201, 193] on div "Services" at bounding box center [189, 195] width 90 height 8
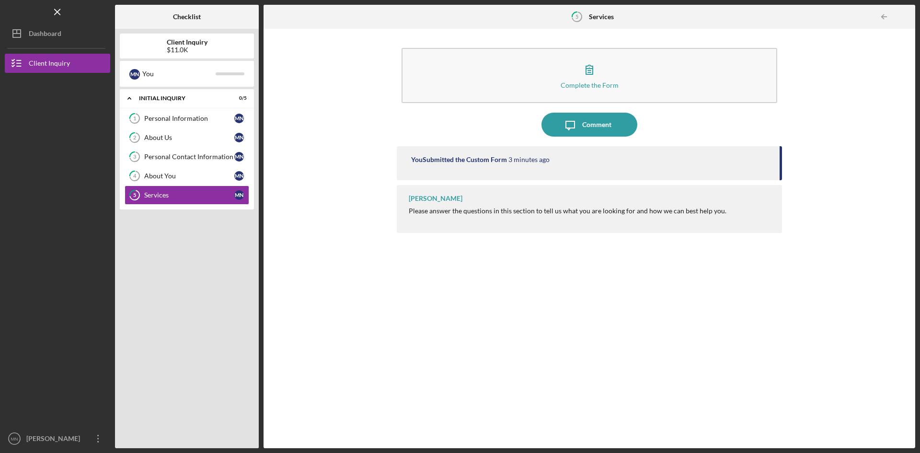
click at [454, 211] on div "Please answer the questions in this section to tell us what you are looking for…" at bounding box center [568, 211] width 318 height 8
click at [568, 213] on div "Please answer the questions in this section to tell us what you are looking for…" at bounding box center [568, 211] width 318 height 8
click at [595, 123] on div "Comment" at bounding box center [596, 125] width 29 height 24
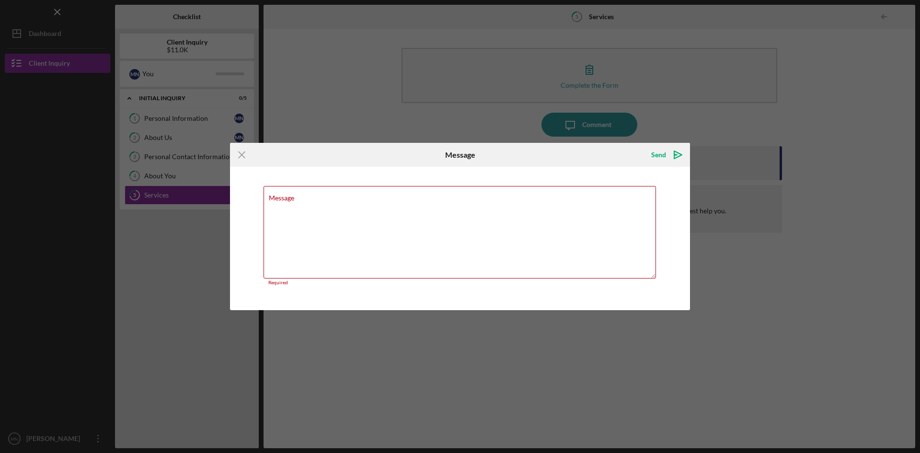
click at [755, 126] on div "Icon/Menu Close Message Send Icon/icon-invite-send Message Required Cancel Send…" at bounding box center [460, 226] width 920 height 453
click at [241, 152] on icon "Icon/Menu Close" at bounding box center [242, 155] width 24 height 24
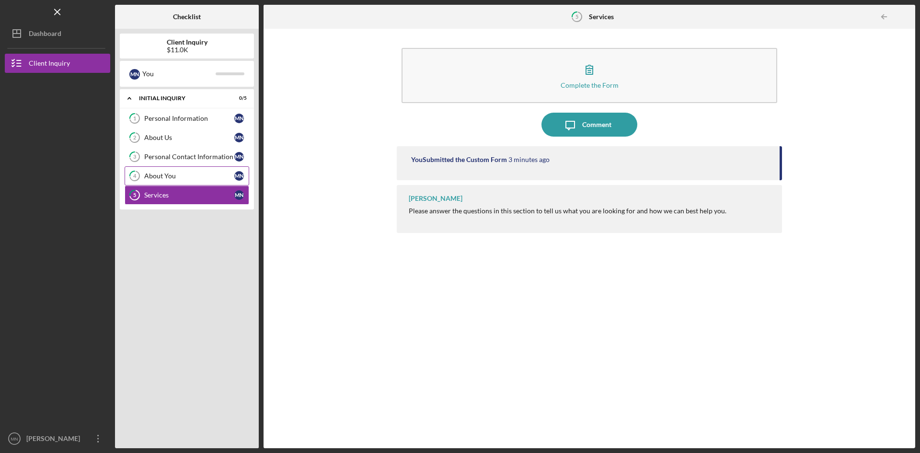
drag, startPoint x: 177, startPoint y: 175, endPoint x: 206, endPoint y: 167, distance: 30.5
click at [177, 175] on div "About You" at bounding box center [189, 176] width 90 height 8
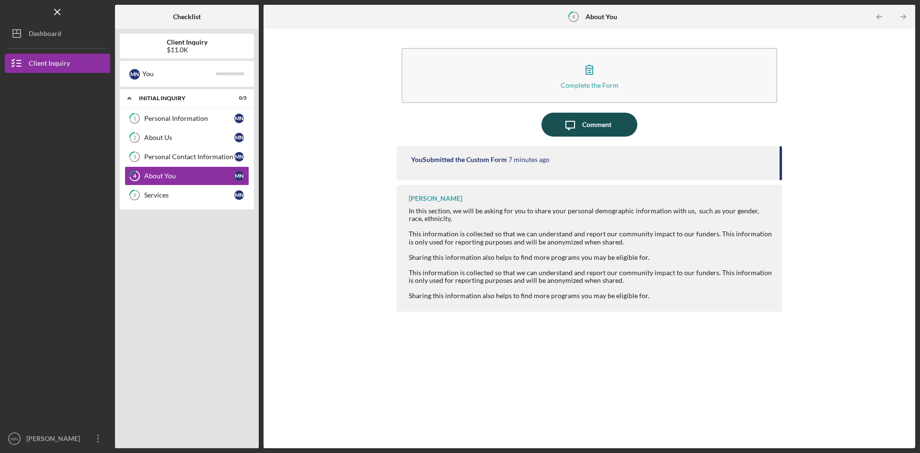
click at [591, 122] on div "Comment" at bounding box center [596, 125] width 29 height 24
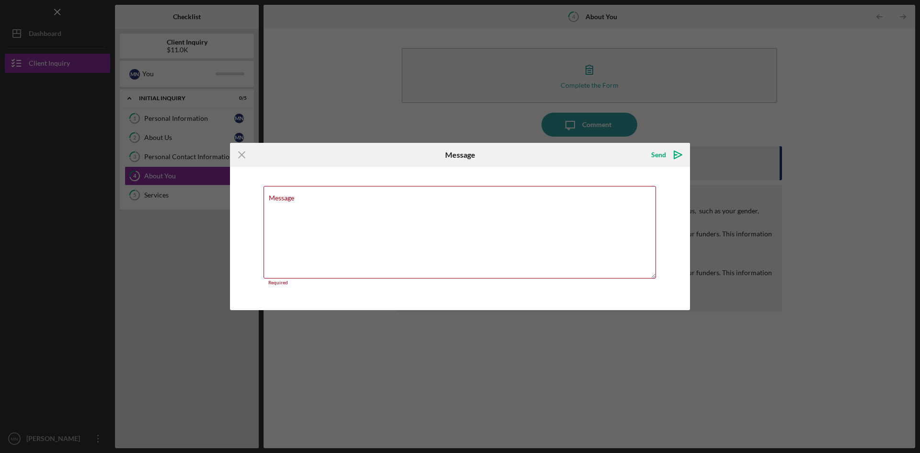
click at [719, 136] on div "Icon/Menu Close Message Send Icon/icon-invite-send Message Required Cancel Send…" at bounding box center [460, 226] width 920 height 453
click at [244, 157] on icon "Icon/Menu Close" at bounding box center [242, 155] width 24 height 24
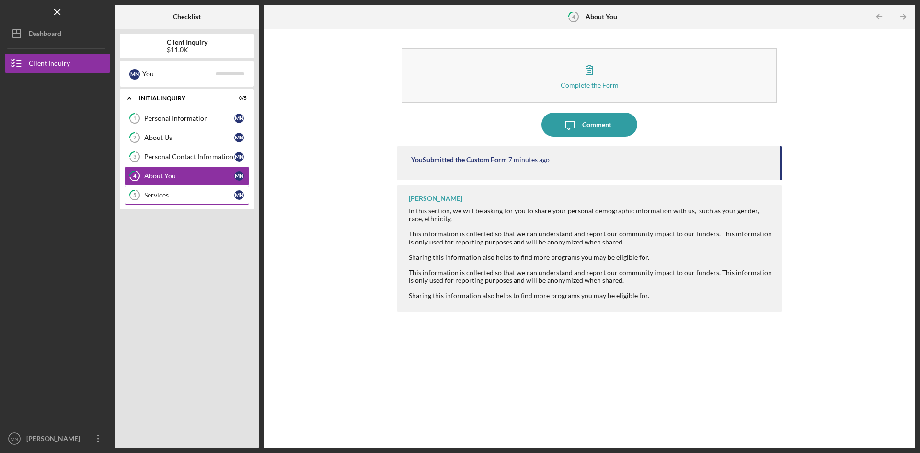
drag, startPoint x: 192, startPoint y: 195, endPoint x: 201, endPoint y: 192, distance: 9.7
click at [193, 195] on div "Services" at bounding box center [189, 195] width 90 height 8
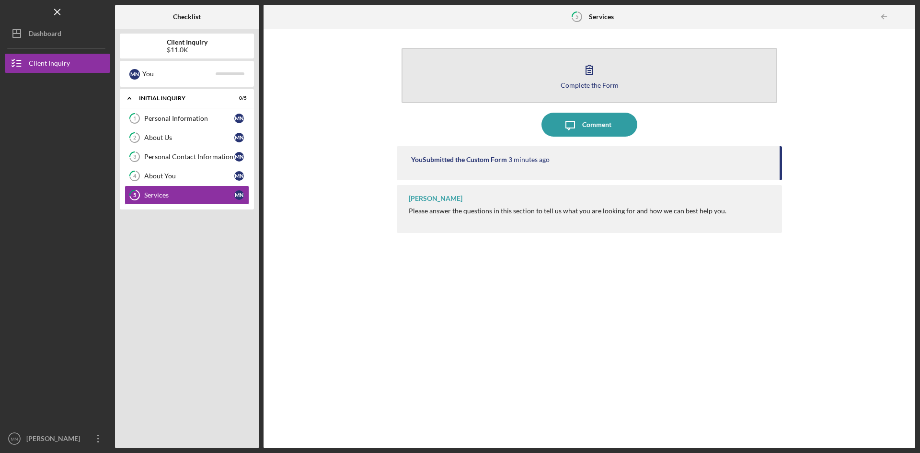
click at [525, 84] on button "Complete the Form Form" at bounding box center [589, 75] width 376 height 55
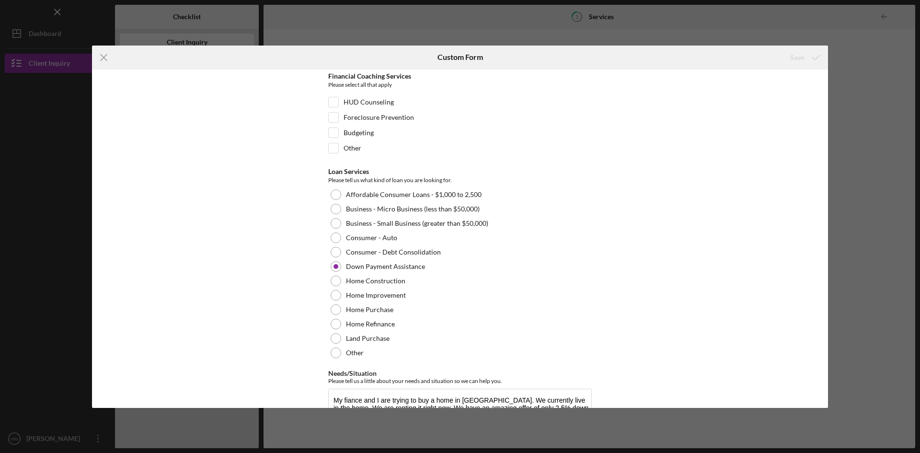
scroll to position [78, 0]
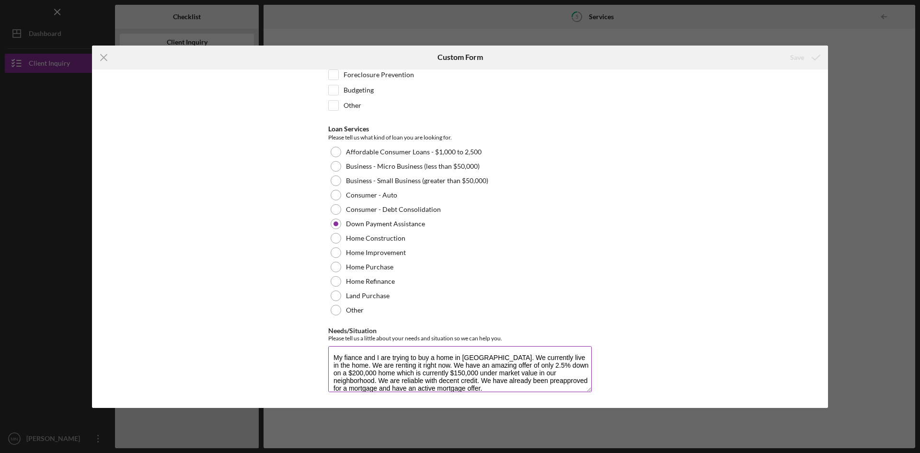
click at [566, 386] on textarea "My fiance and I are trying to buy a home in [GEOGRAPHIC_DATA]. We currently liv…" at bounding box center [459, 369] width 263 height 46
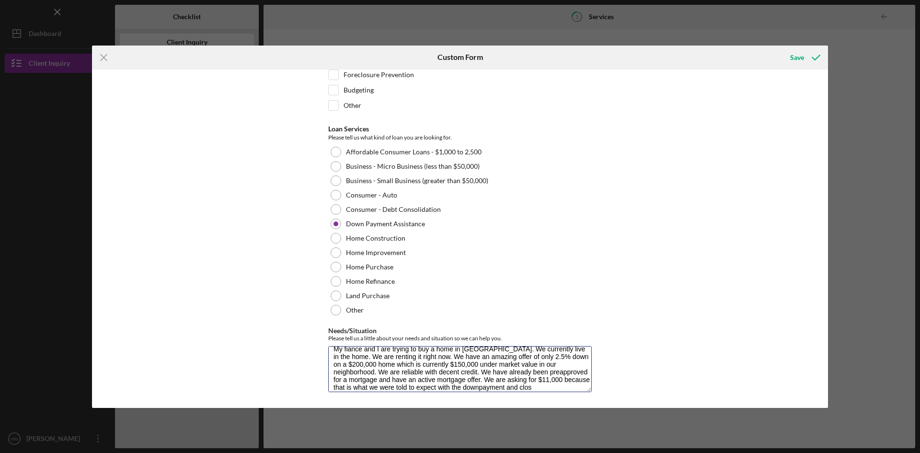
scroll to position [16, 0]
type textarea "My fiance and I are trying to buy a home in [GEOGRAPHIC_DATA]. We currently liv…"
click at [815, 52] on icon "submit" at bounding box center [816, 58] width 24 height 24
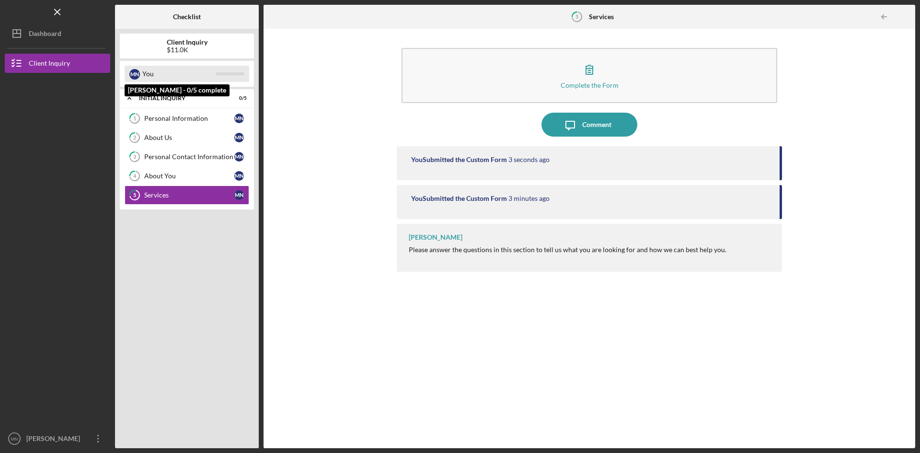
click at [177, 74] on div "You" at bounding box center [178, 74] width 73 height 16
click at [225, 115] on div "Personal Information" at bounding box center [189, 118] width 90 height 8
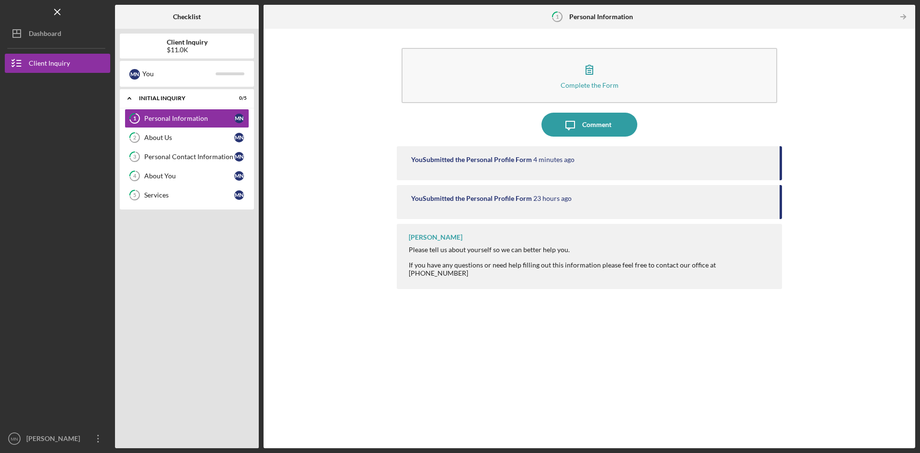
click at [713, 255] on div at bounding box center [591, 257] width 364 height 8
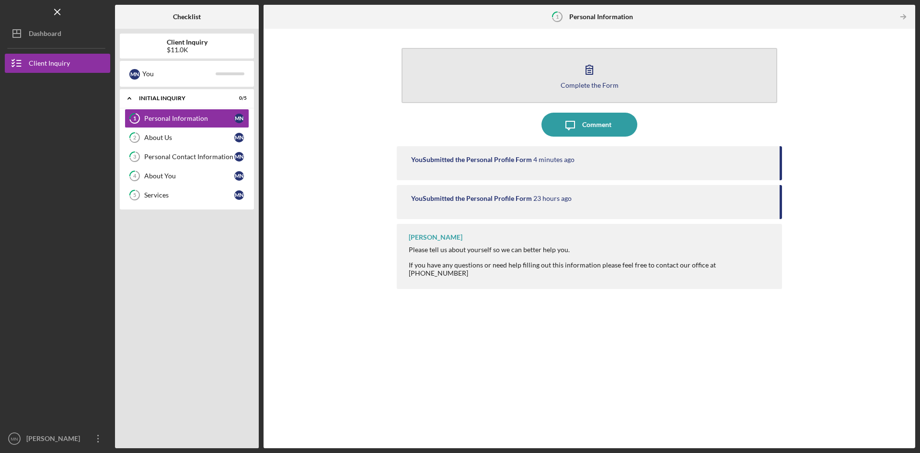
click at [571, 87] on div "Complete the Form" at bounding box center [589, 84] width 58 height 7
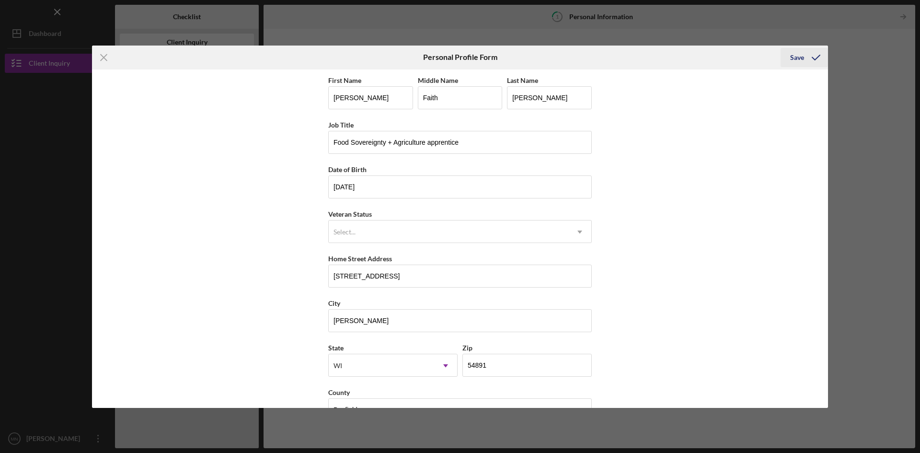
click at [801, 55] on div "Save" at bounding box center [797, 57] width 14 height 19
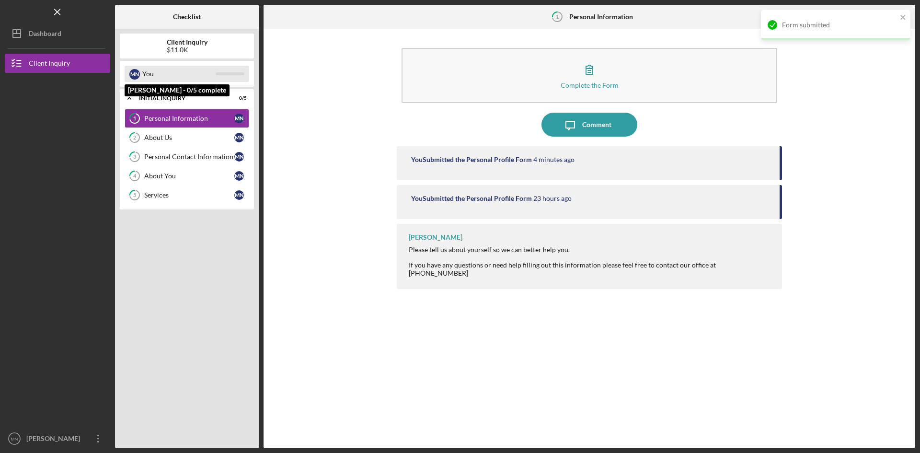
click at [158, 77] on div "You" at bounding box center [178, 74] width 73 height 16
